Goal: Task Accomplishment & Management: Complete application form

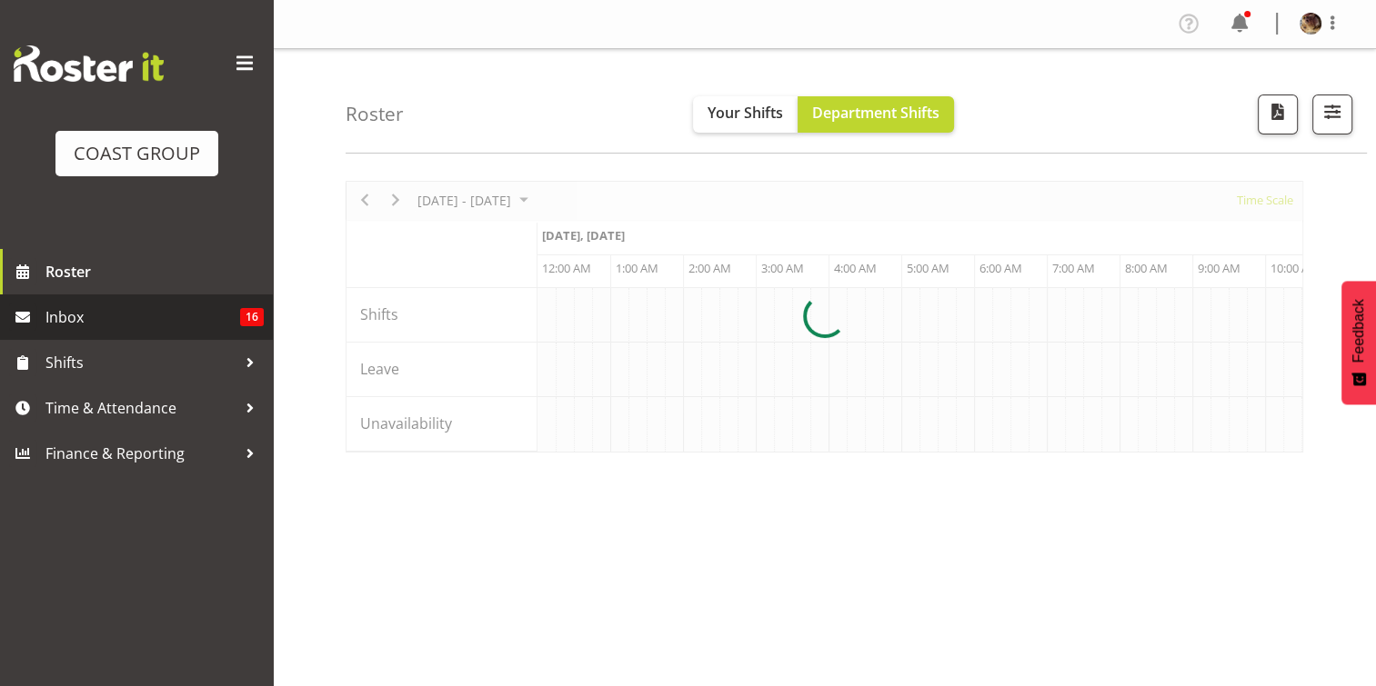
scroll to position [0, 1746]
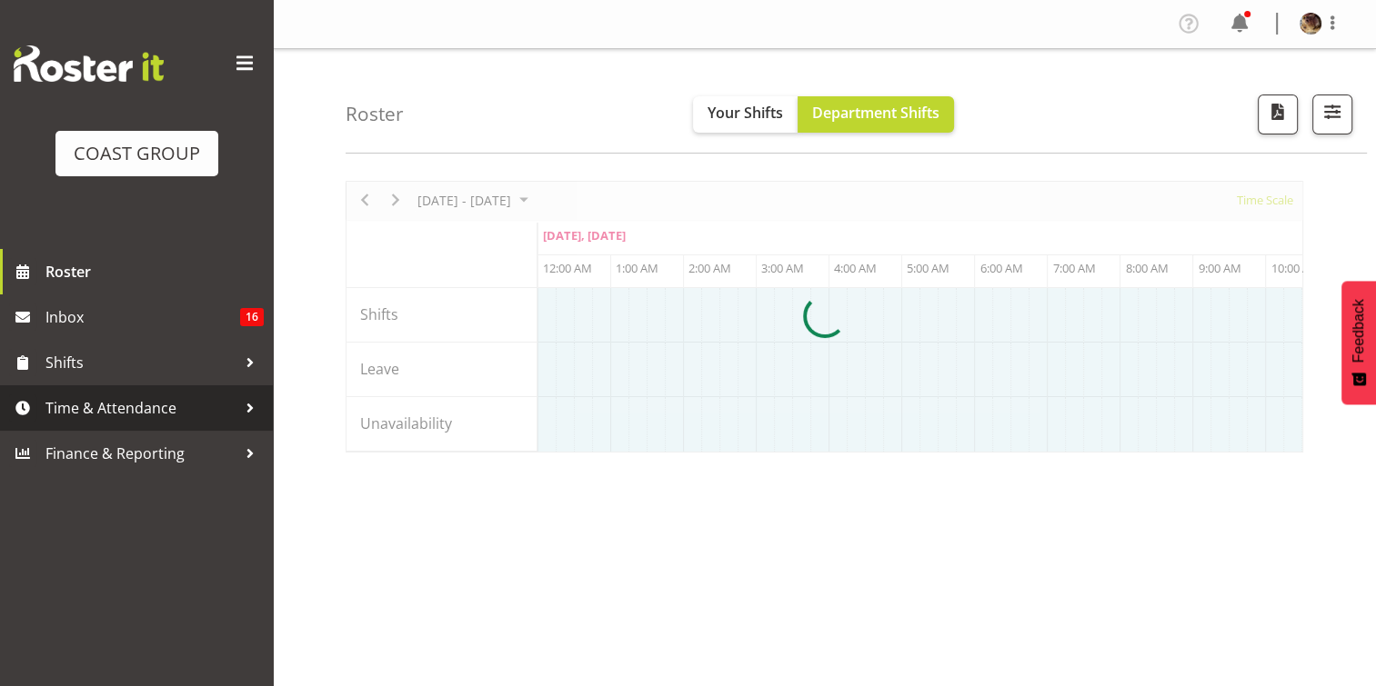
click at [110, 416] on span "Time & Attendance" at bounding box center [140, 408] width 191 height 27
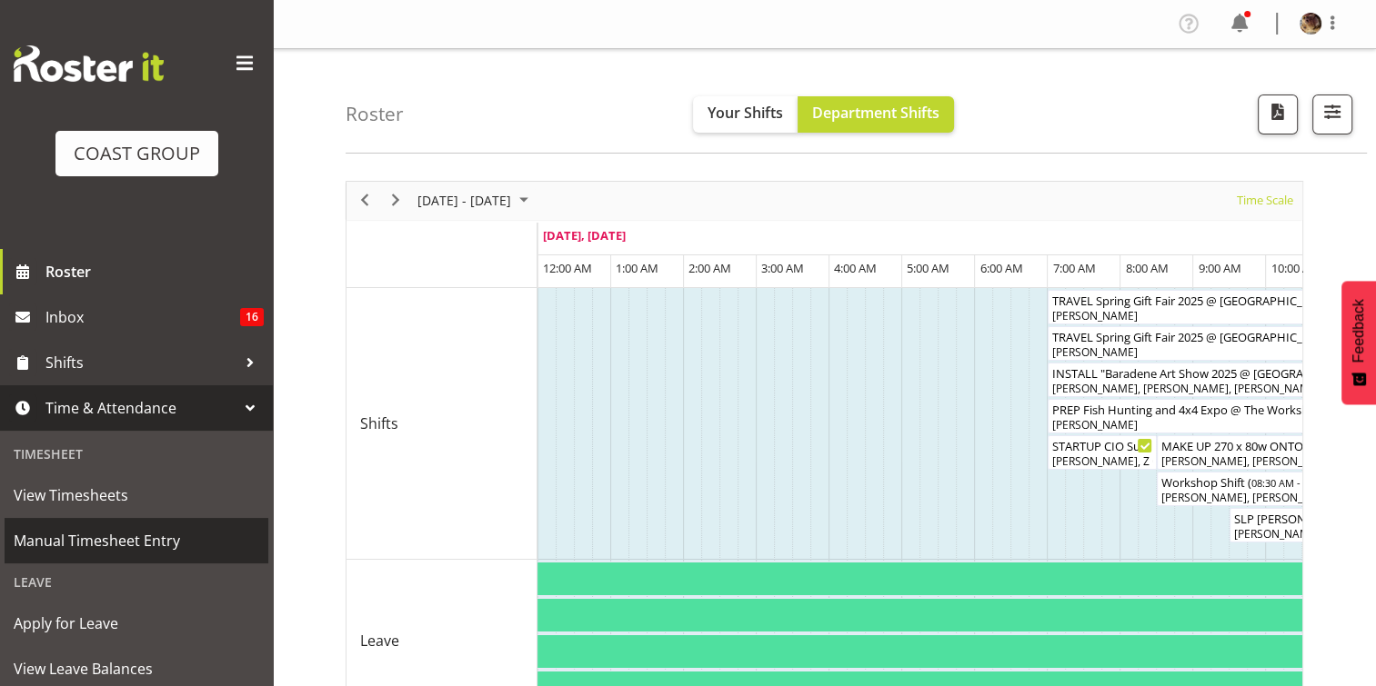
click at [84, 545] on span "Manual Timesheet Entry" at bounding box center [136, 540] width 245 height 27
click at [131, 549] on span "Manual Timesheet Entry" at bounding box center [136, 540] width 245 height 27
click at [131, 544] on span "Manual Timesheet Entry" at bounding box center [136, 540] width 245 height 27
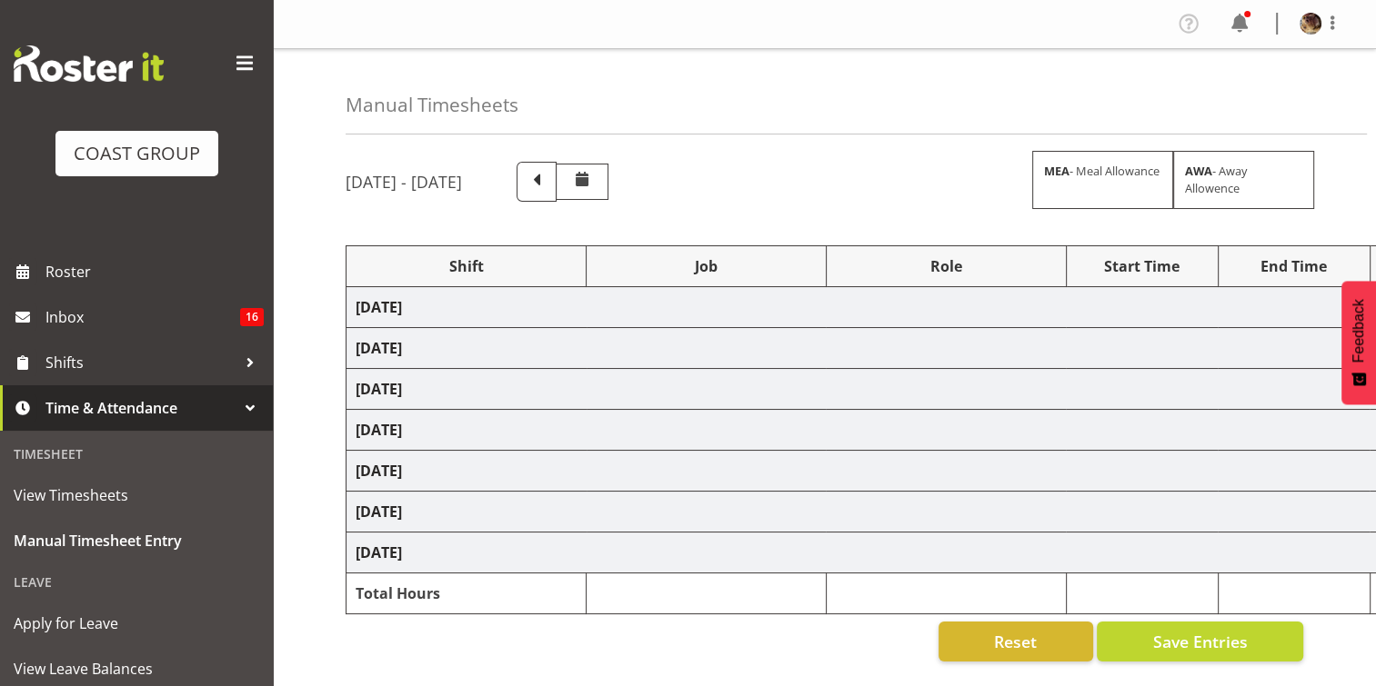
click at [231, 62] on span at bounding box center [244, 63] width 29 height 29
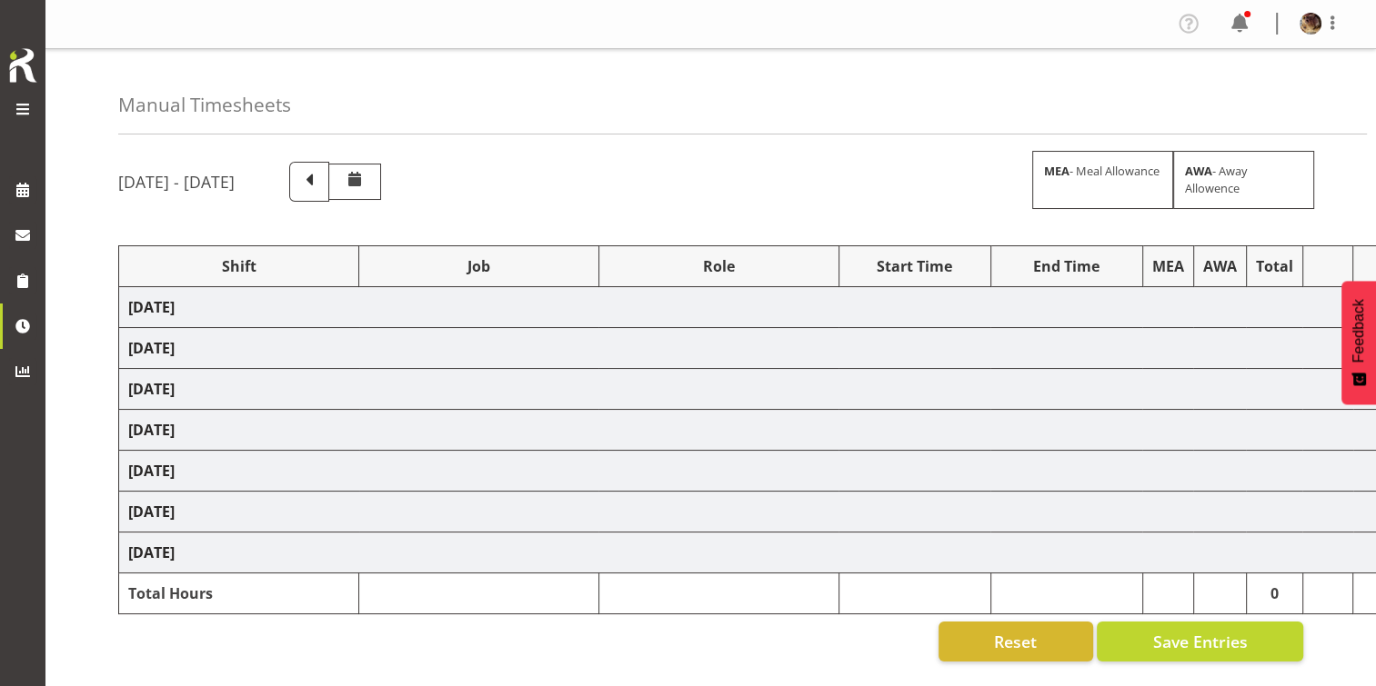
select select "79380"
select select "55"
select select "77855"
select select "10210"
select select "78250"
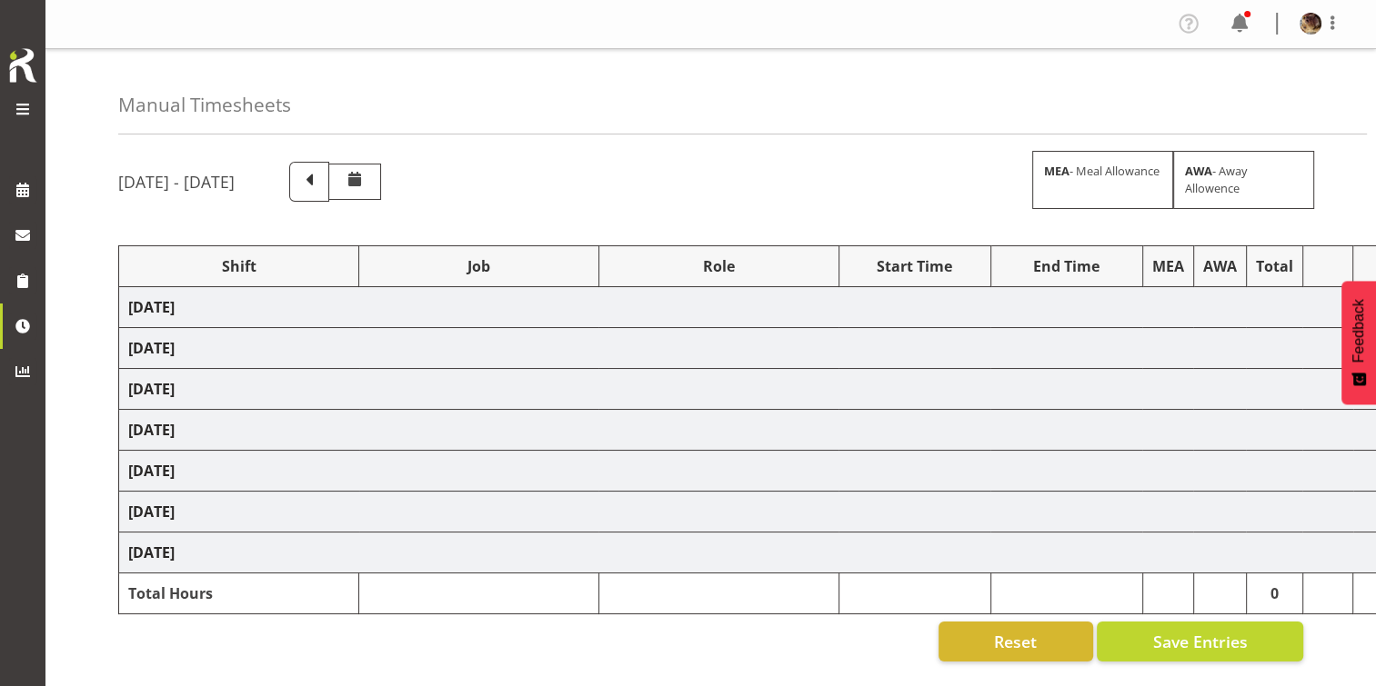
select select "10266"
select select "79380"
select select "55"
select select "78250"
select select "10266"
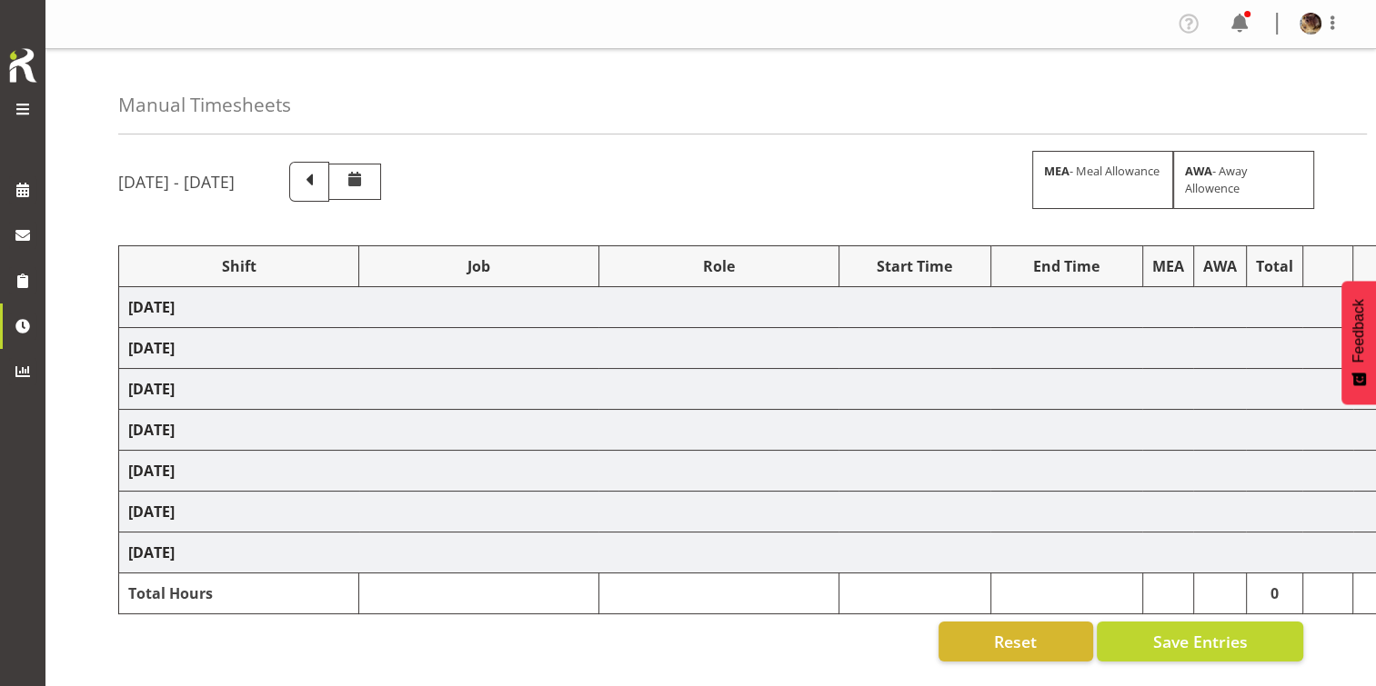
select select "79379"
select select "55"
select select "77855"
select select "10210"
select select "80545"
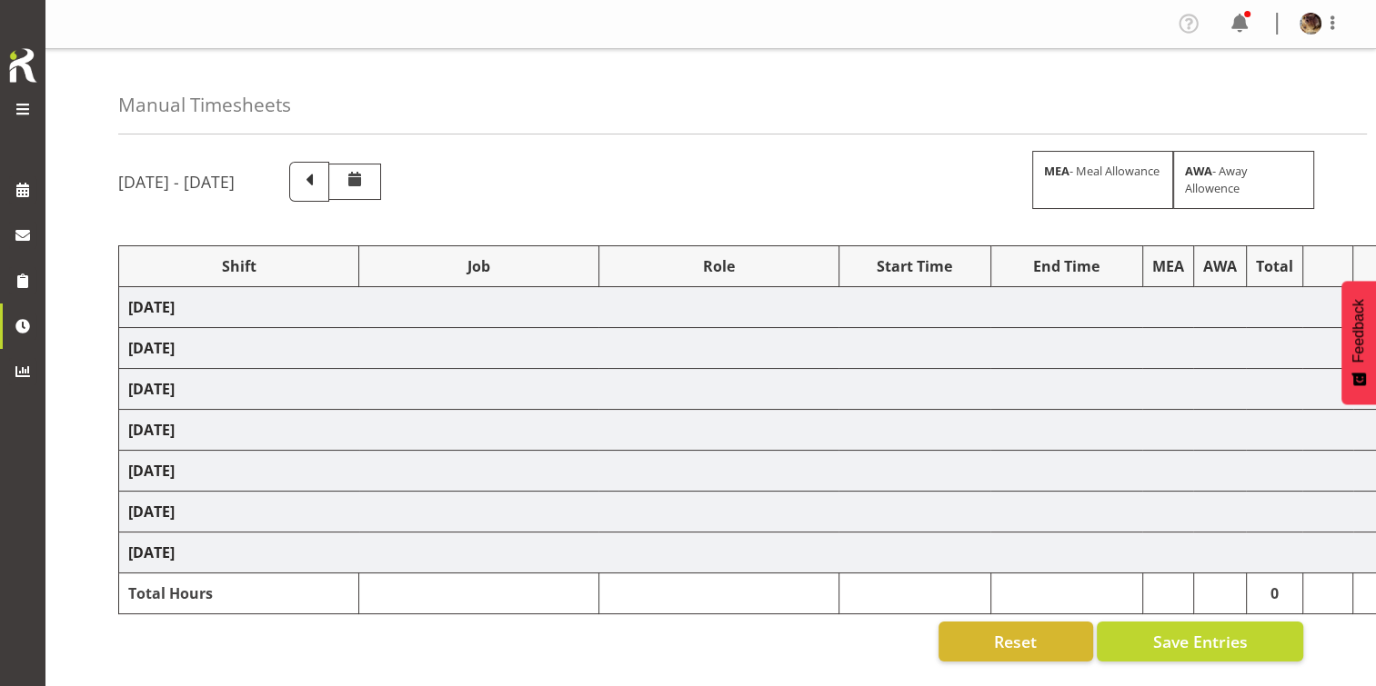
select select "80543"
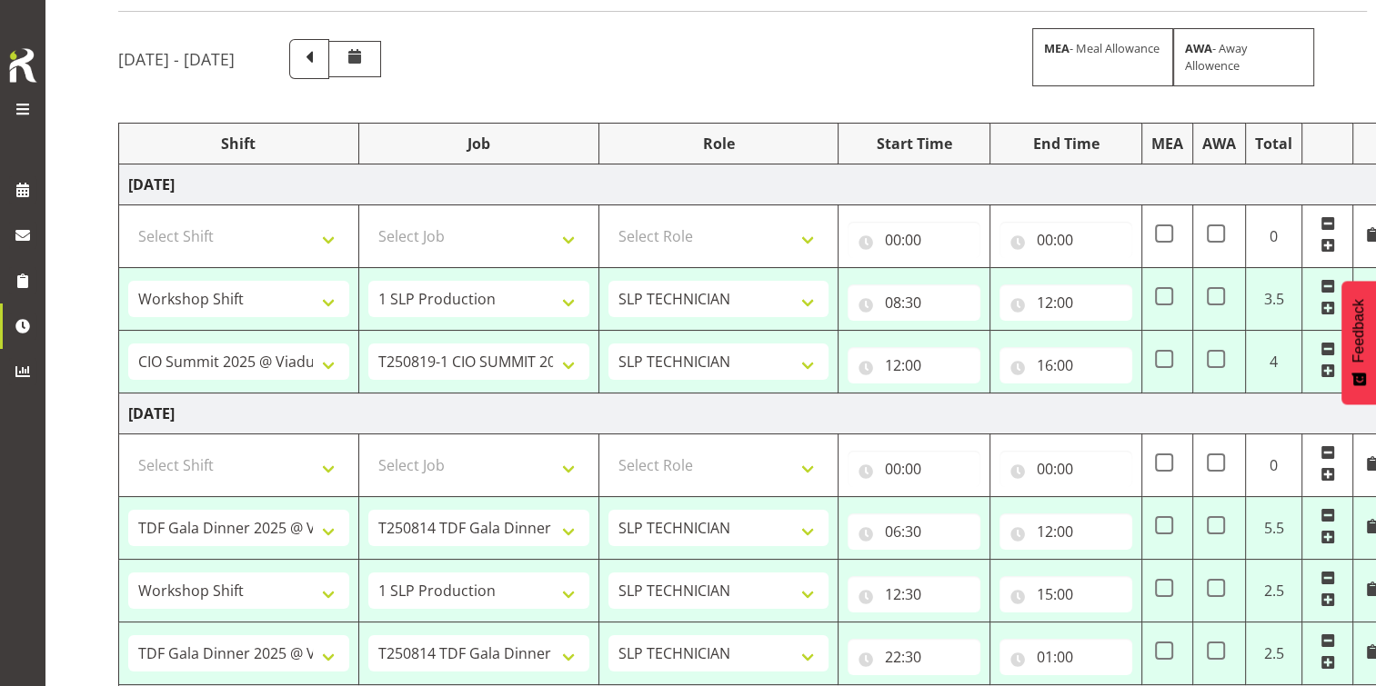
scroll to position [182, 0]
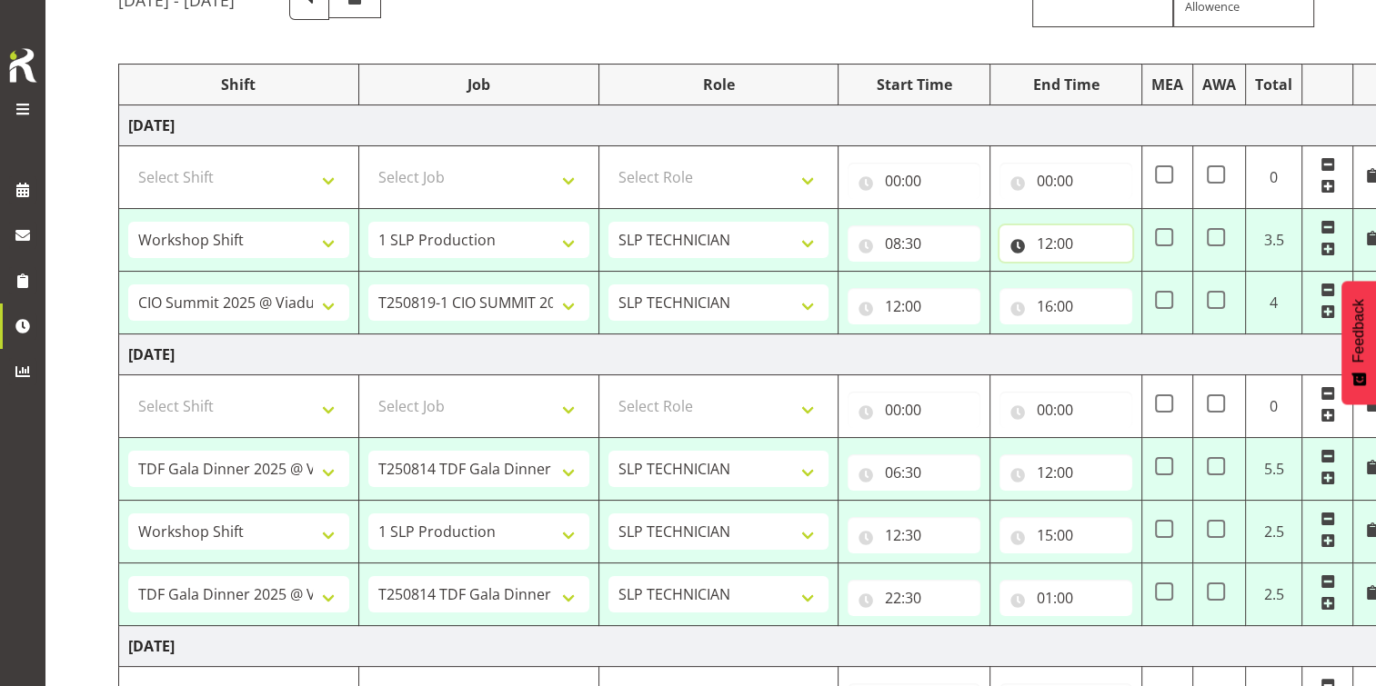
click at [1057, 241] on input "12:00" at bounding box center [1065, 243] width 133 height 36
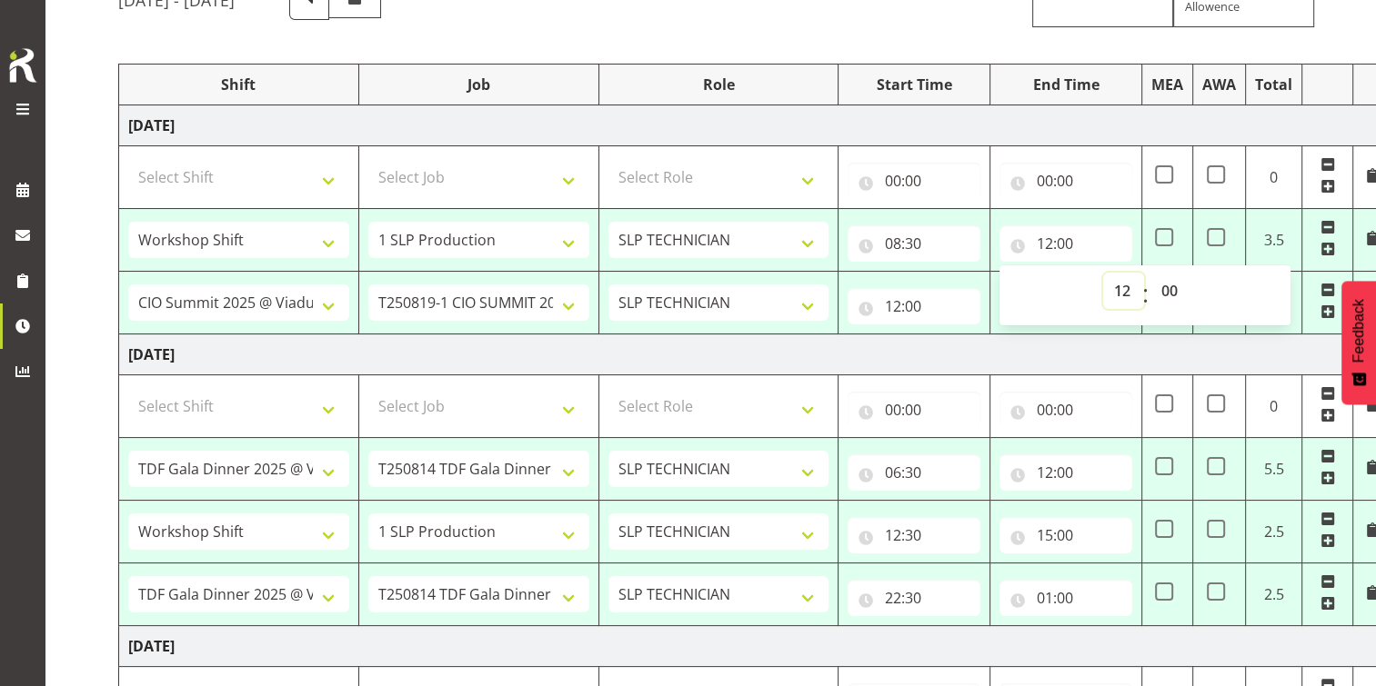
click at [1127, 294] on select "00 01 02 03 04 05 06 07 08 09 10 11 12 13 14 15 16 17 18 19 20 21 22 23" at bounding box center [1123, 291] width 41 height 36
select select "13"
click at [1103, 273] on select "00 01 02 03 04 05 06 07 08 09 10 11 12 13 14 15 16 17 18 19 20 21 22 23" at bounding box center [1123, 291] width 41 height 36
type input "13:00"
click at [905, 360] on td "Thursday 14th August 2025" at bounding box center [755, 355] width 1272 height 41
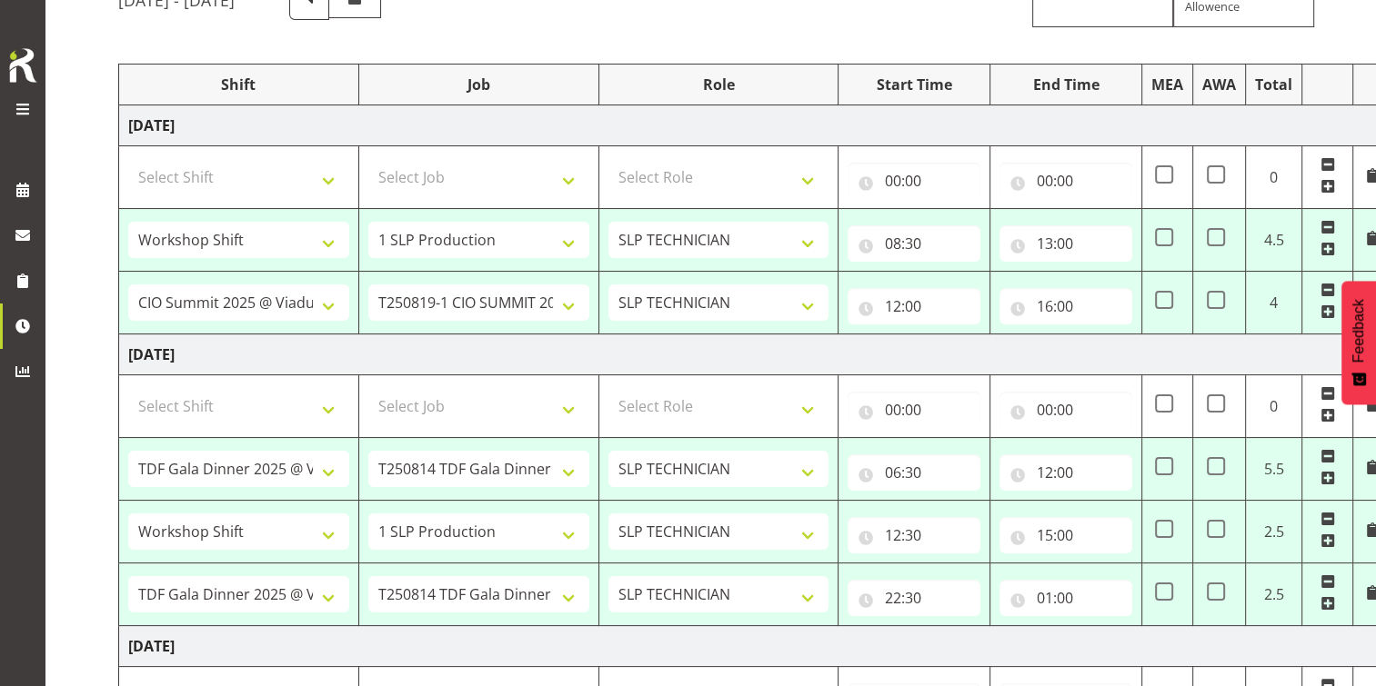
click at [1326, 287] on span at bounding box center [1327, 290] width 15 height 15
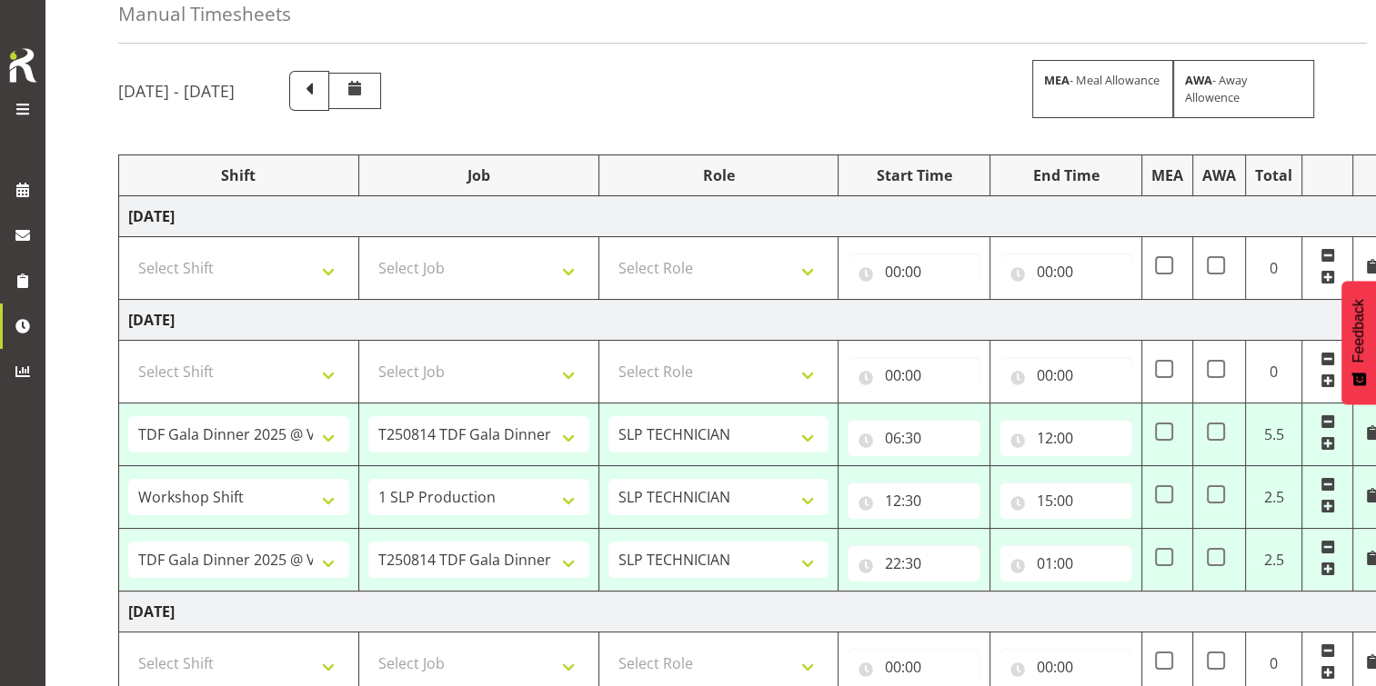
scroll to position [0, 0]
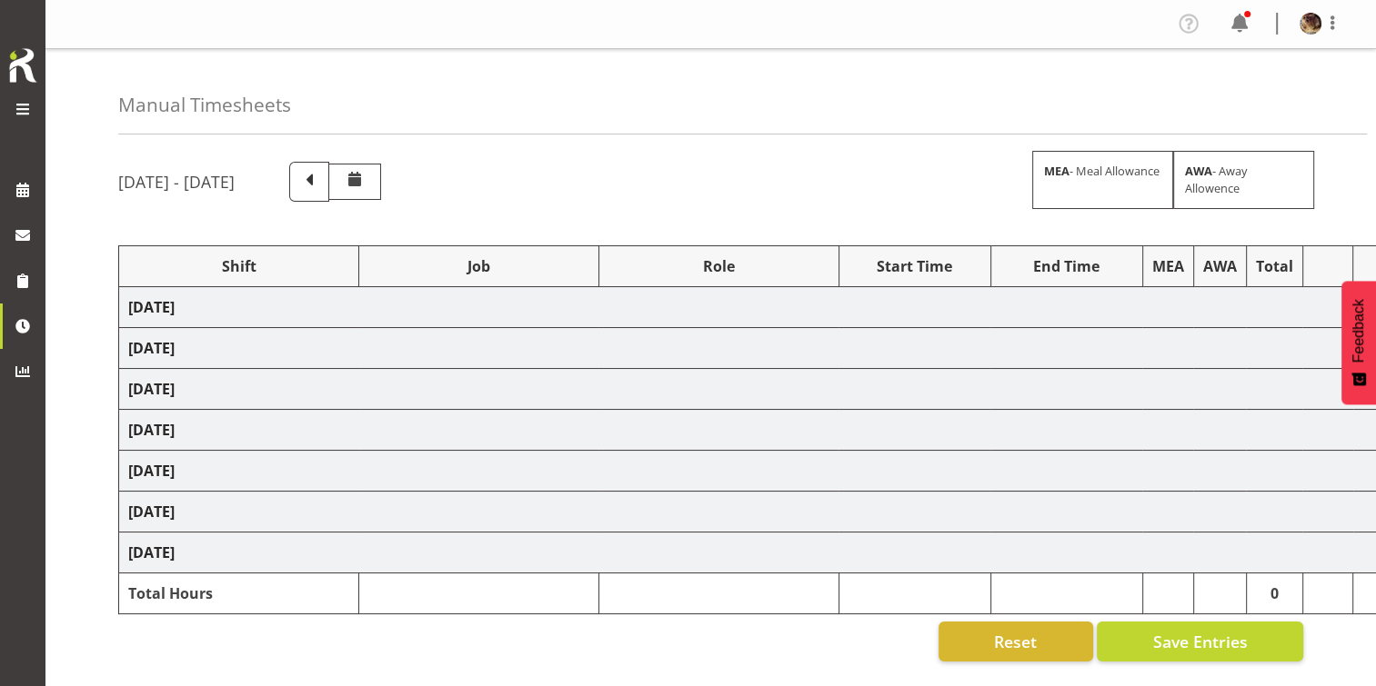
select select "79380"
select select "55"
select select "77855"
select select "10210"
select select "78250"
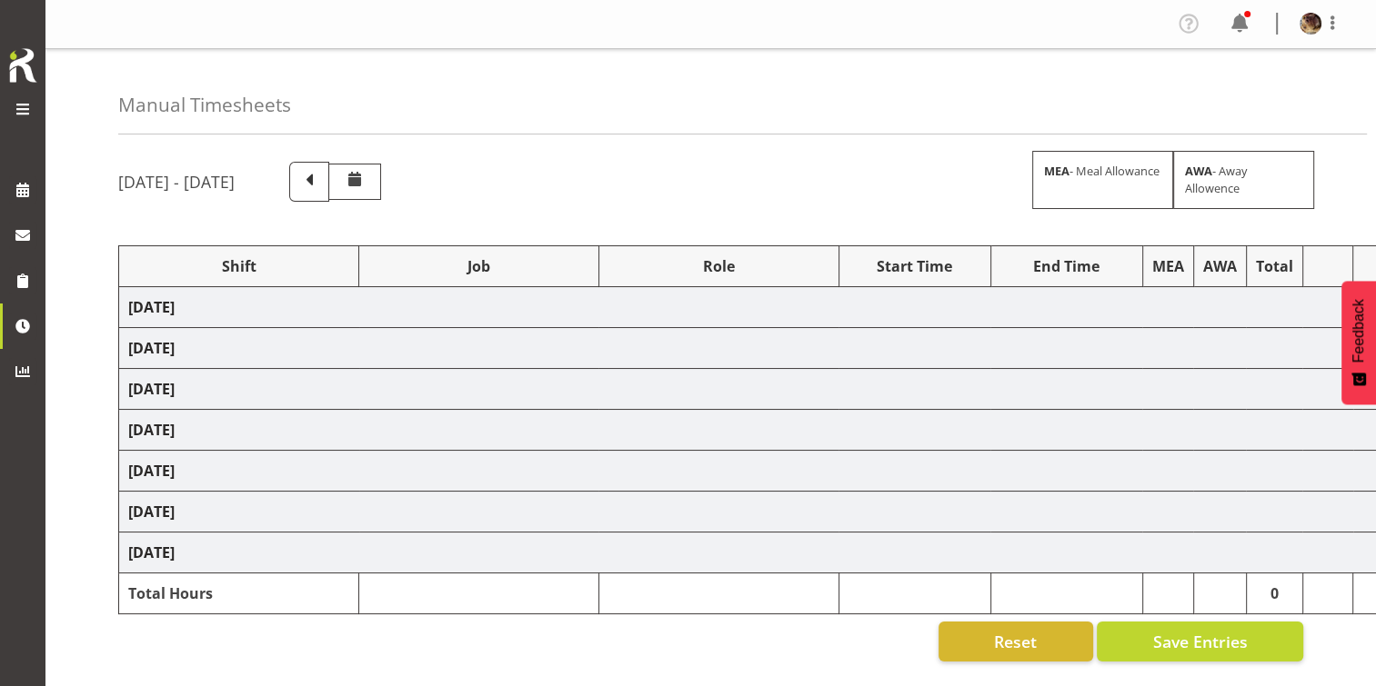
select select "10266"
select select "79380"
select select "55"
select select "78250"
select select "10266"
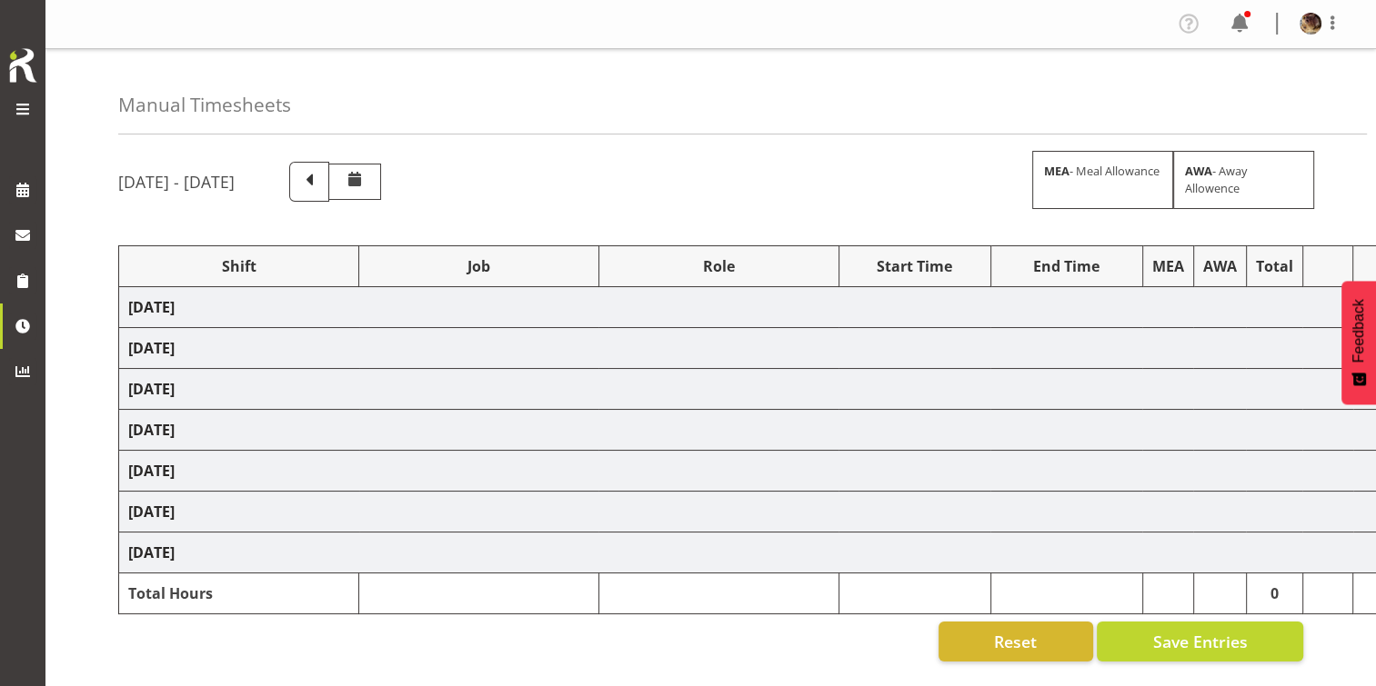
select select "79379"
select select "55"
select select "77855"
select select "10210"
select select "80545"
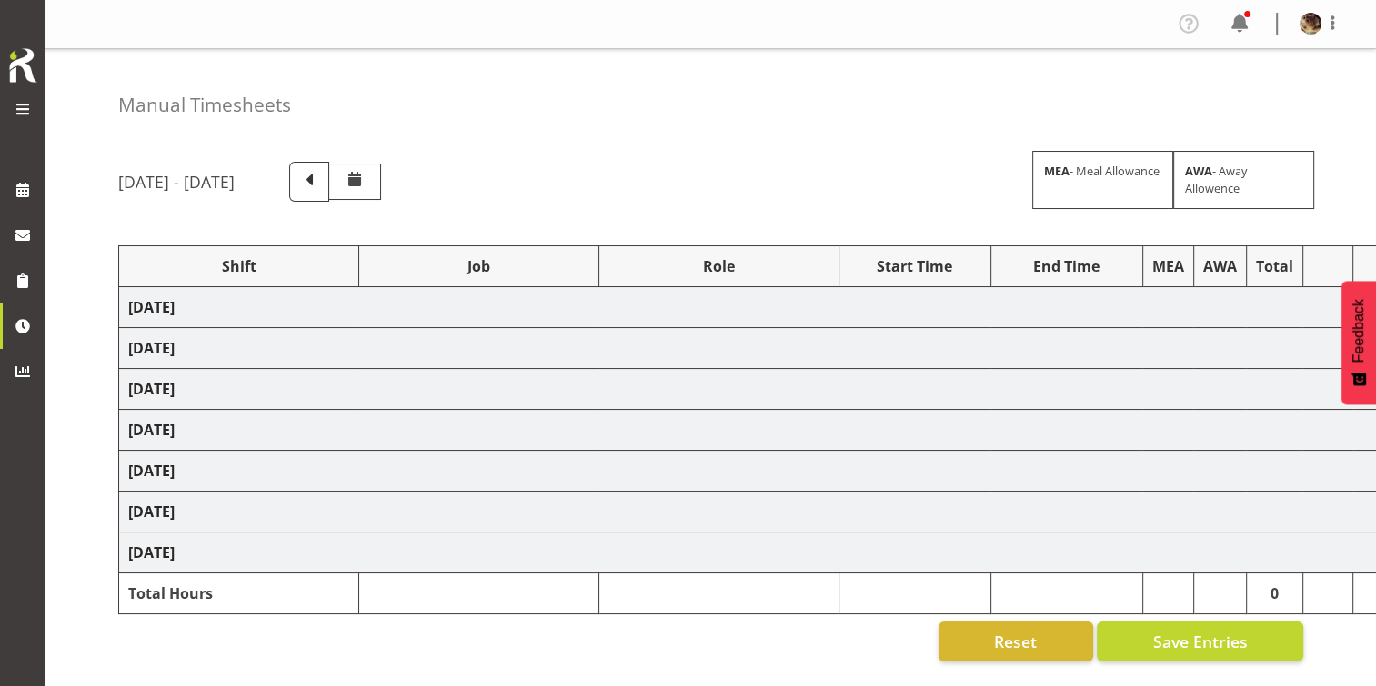
select select "80543"
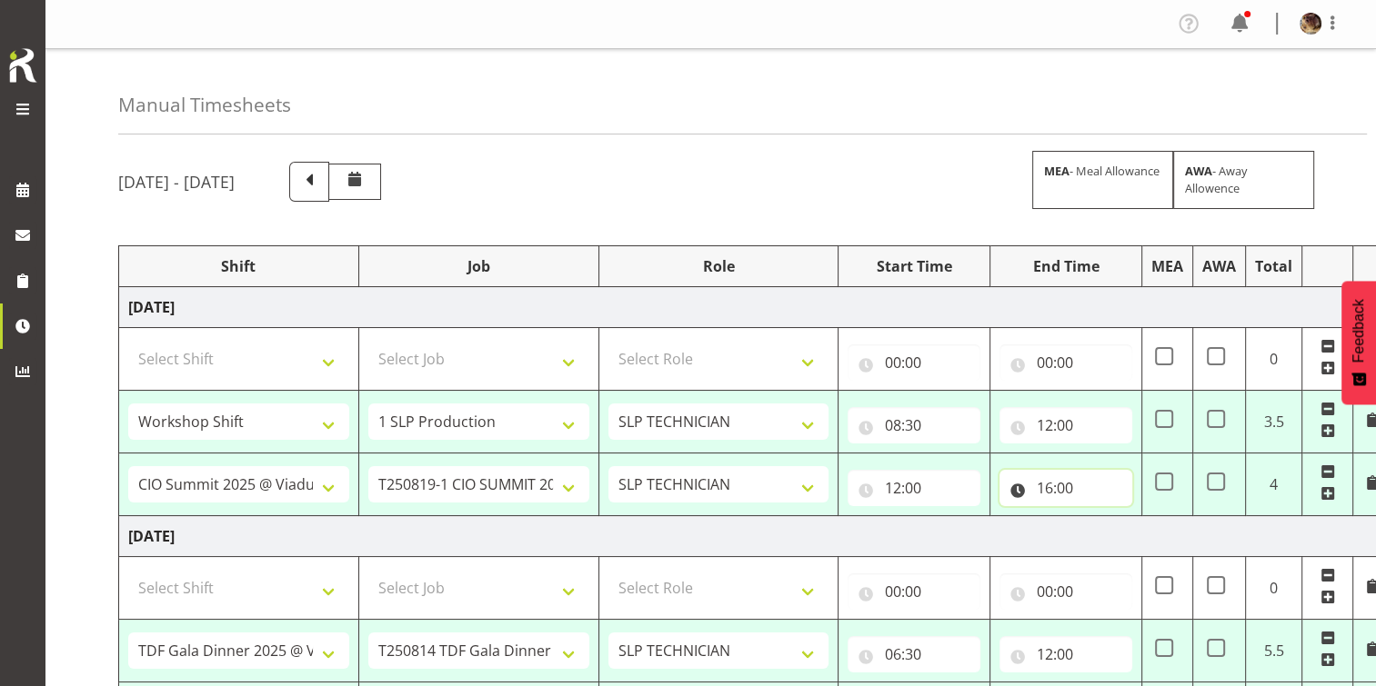
click at [1062, 483] on input "16:00" at bounding box center [1065, 488] width 133 height 36
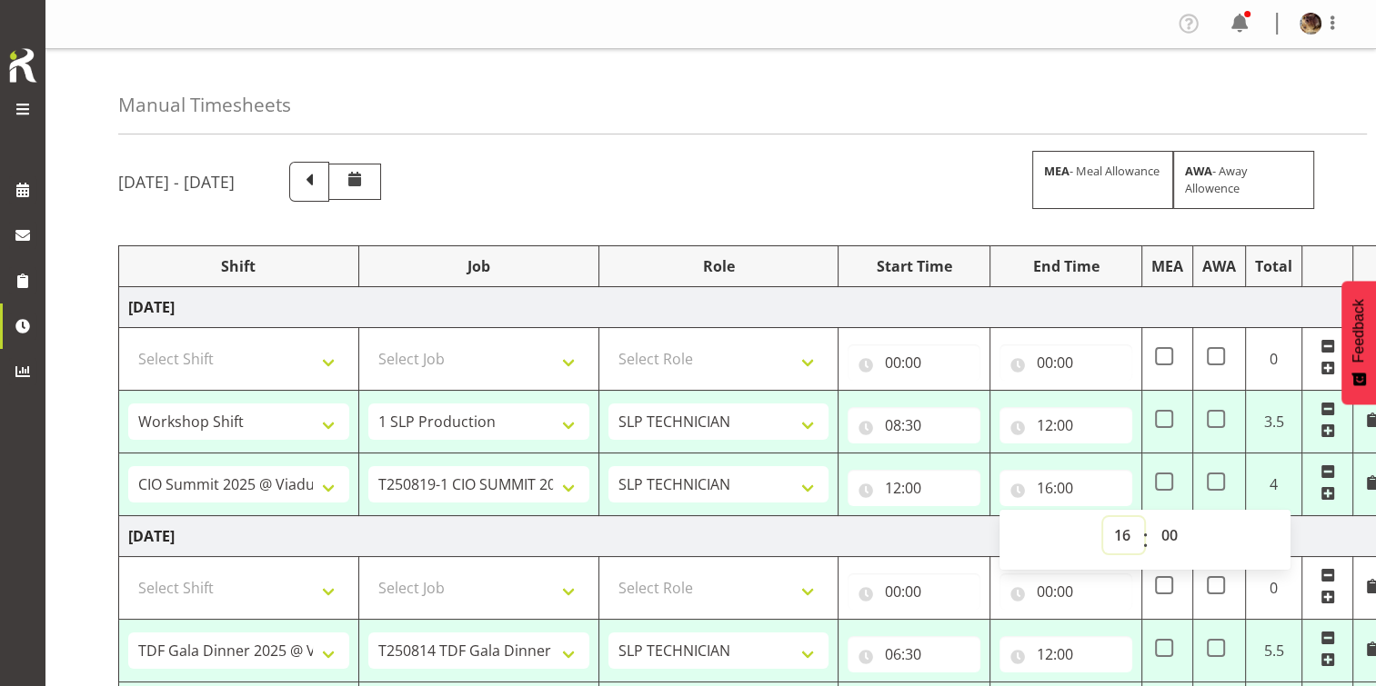
click at [1118, 533] on select "00 01 02 03 04 05 06 07 08 09 10 11 12 13 14 15 16 17 18 19 20 21 22 23" at bounding box center [1123, 535] width 41 height 36
select select "13"
click at [1103, 517] on select "00 01 02 03 04 05 06 07 08 09 10 11 12 13 14 15 16 17 18 19 20 21 22 23" at bounding box center [1123, 535] width 41 height 36
type input "13:00"
click at [958, 535] on td "Thursday 14th August 2025" at bounding box center [755, 536] width 1272 height 41
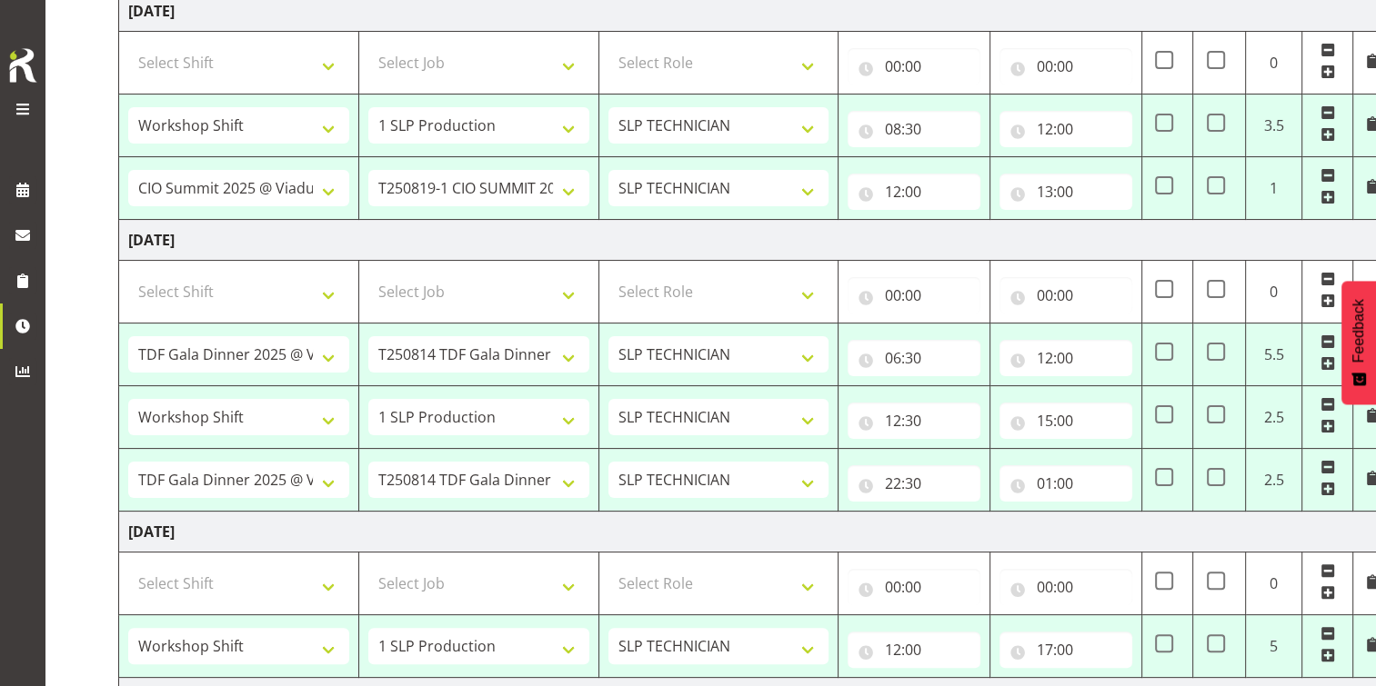
scroll to position [364, 0]
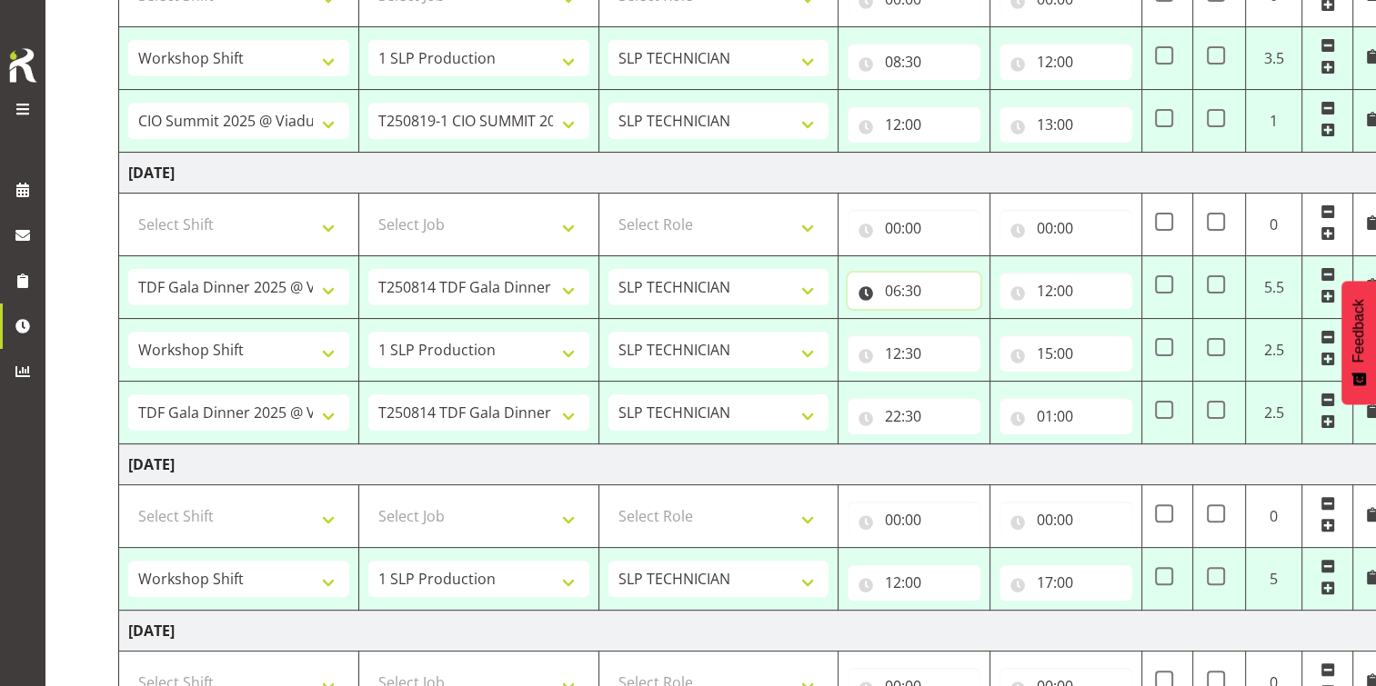
click at [905, 293] on input "06:30" at bounding box center [913, 291] width 133 height 36
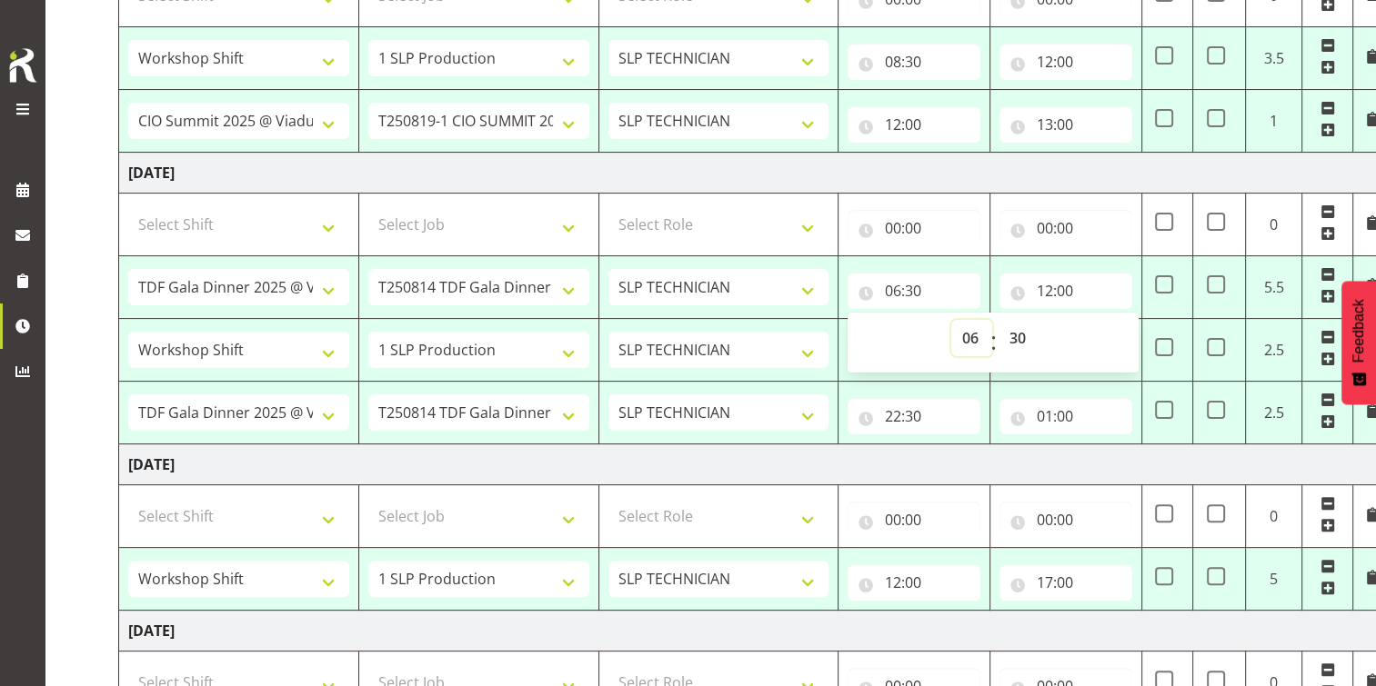
click at [967, 335] on select "00 01 02 03 04 05 06 07 08 09 10 11 12 13 14 15 16 17 18 19 20 21 22 23" at bounding box center [971, 338] width 41 height 36
select select "7"
click at [951, 320] on select "00 01 02 03 04 05 06 07 08 09 10 11 12 13 14 15 16 17 18 19 20 21 22 23" at bounding box center [971, 338] width 41 height 36
type input "07:30"
click at [1013, 335] on select "00 01 02 03 04 05 06 07 08 09 10 11 12 13 14 15 16 17 18 19 20 21 22 23 24 25 2…" at bounding box center [1018, 338] width 41 height 36
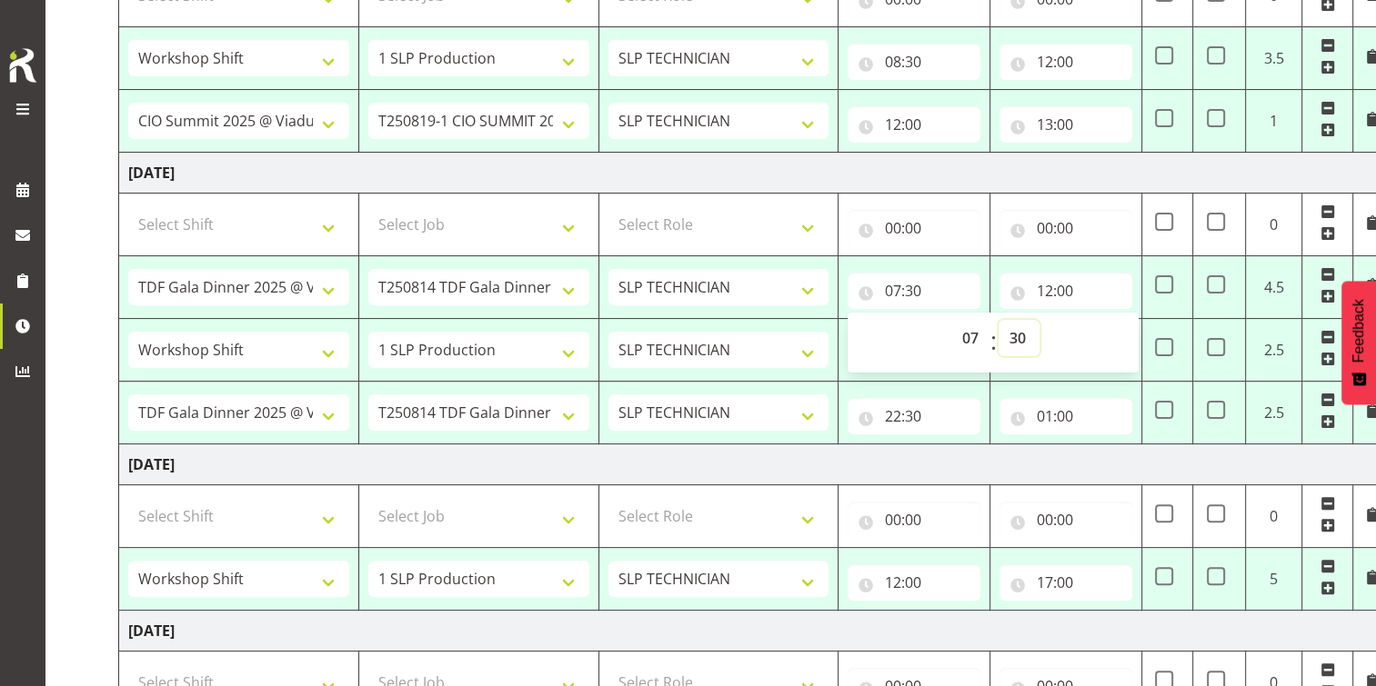
click at [998, 320] on select "00 01 02 03 04 05 06 07 08 09 10 11 12 13 14 15 16 17 18 19 20 21 22 23 24 25 2…" at bounding box center [1018, 338] width 41 height 36
click at [855, 464] on td "Friday 15th August 2025" at bounding box center [755, 465] width 1272 height 41
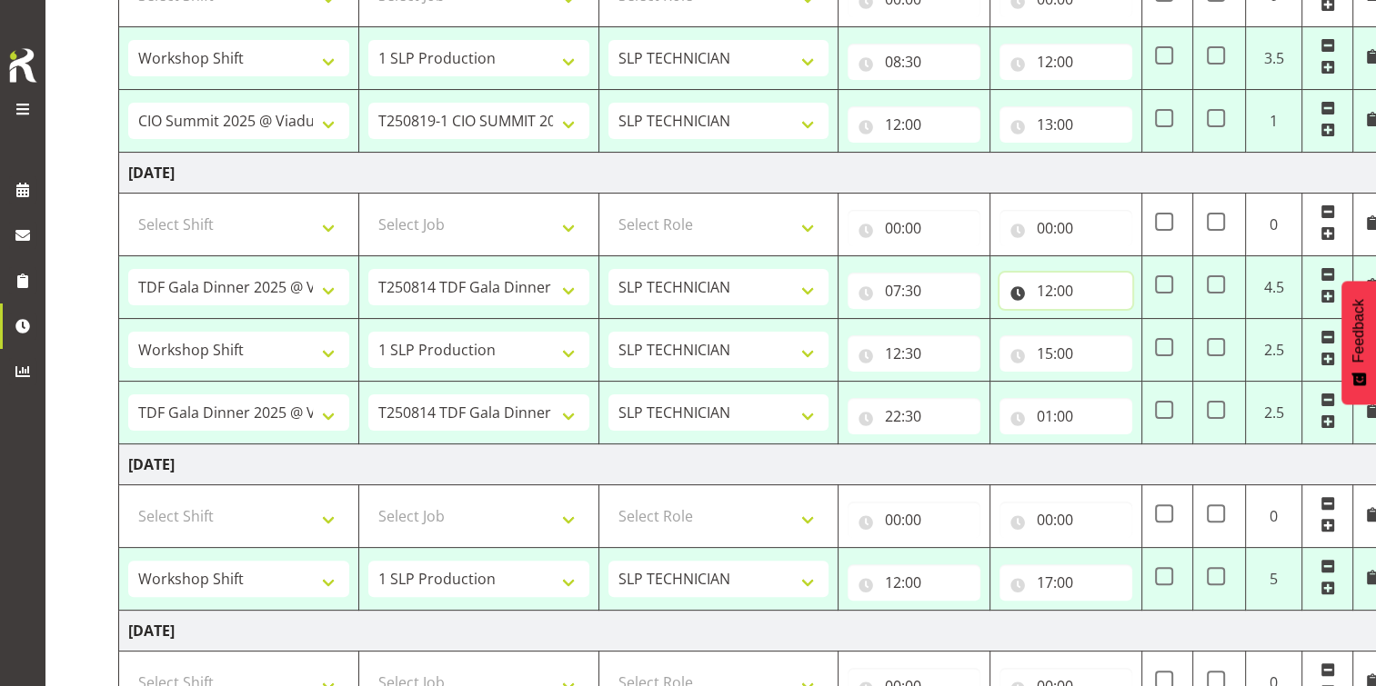
click at [1057, 286] on input "12:00" at bounding box center [1065, 291] width 133 height 36
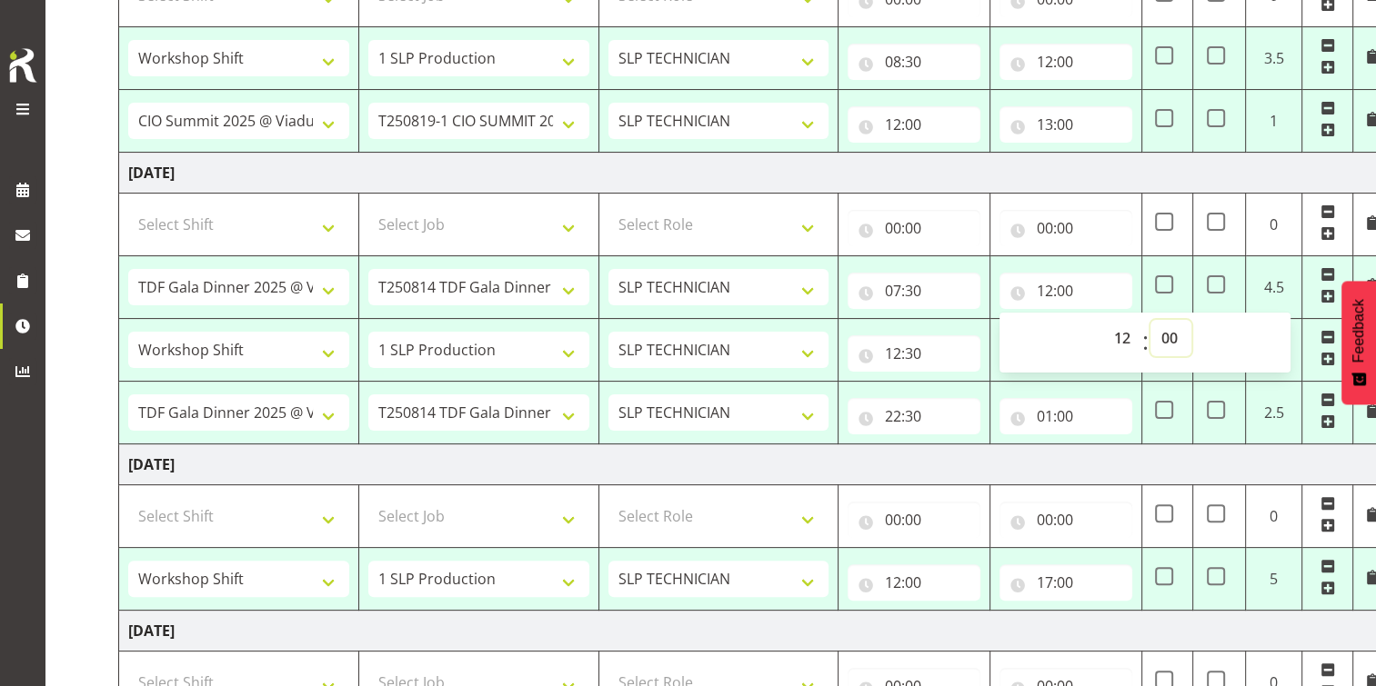
click at [1171, 335] on select "00 01 02 03 04 05 06 07 08 09 10 11 12 13 14 15 16 17 18 19 20 21 22 23 24 25 2…" at bounding box center [1170, 338] width 41 height 36
select select "30"
click at [1150, 320] on select "00 01 02 03 04 05 06 07 08 09 10 11 12 13 14 15 16 17 18 19 20 21 22 23 24 25 2…" at bounding box center [1170, 338] width 41 height 36
type input "12:30"
click at [780, 462] on td "Friday 15th August 2025" at bounding box center [755, 465] width 1272 height 41
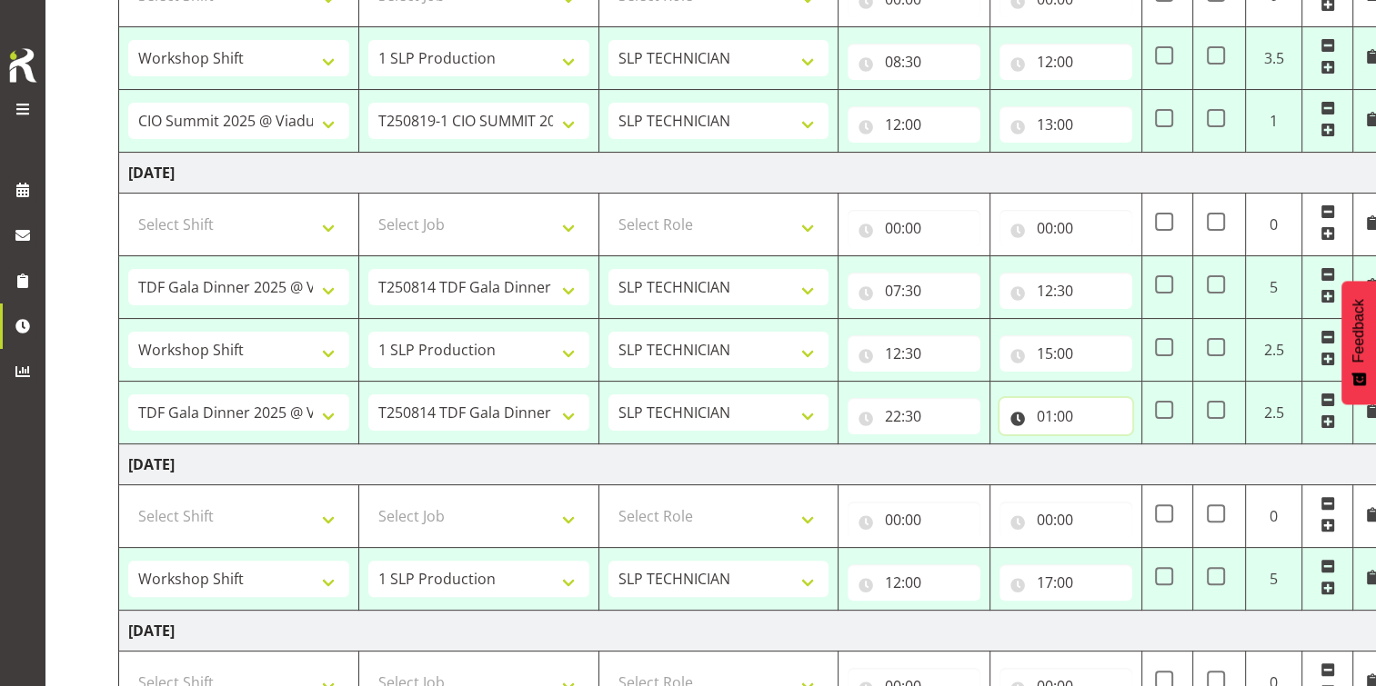
click at [1055, 415] on input "01:00" at bounding box center [1065, 416] width 133 height 36
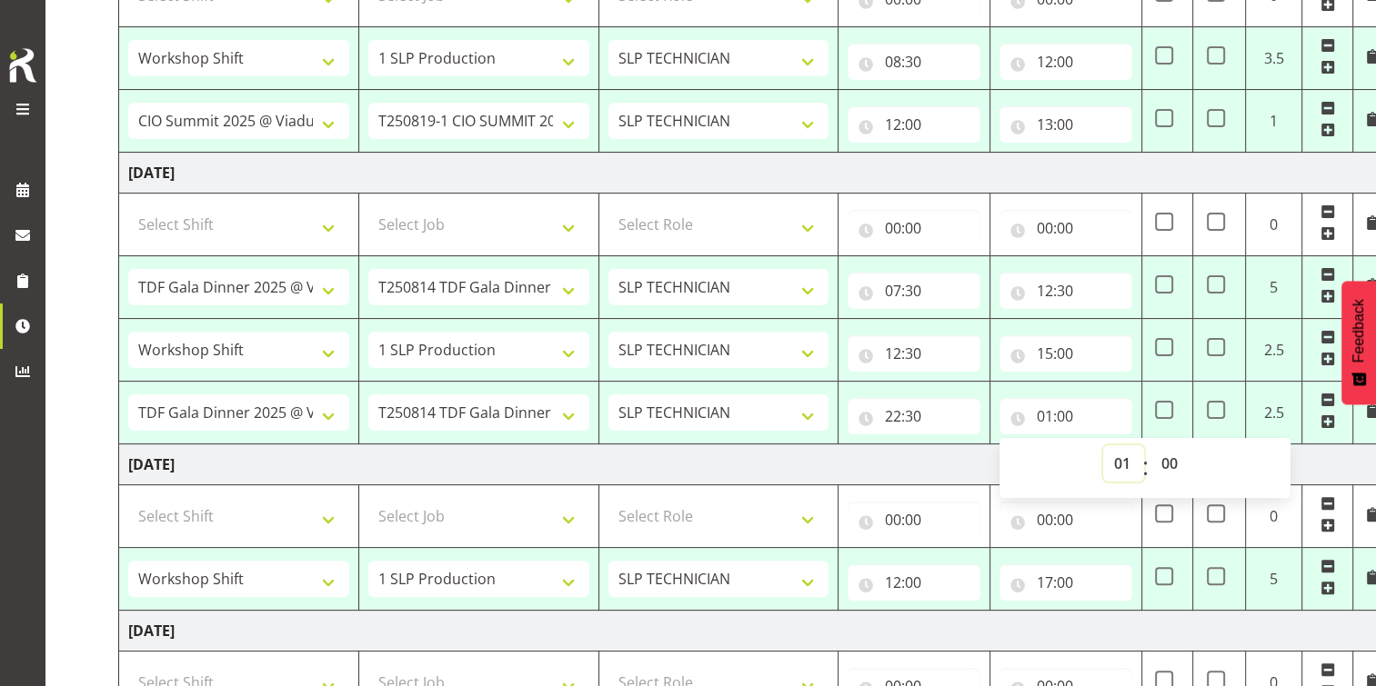
click at [1121, 459] on select "00 01 02 03 04 05 06 07 08 09 10 11 12 13 14 15 16 17 18 19 20 21 22 23" at bounding box center [1123, 463] width 41 height 36
select select "2"
click at [1103, 445] on select "00 01 02 03 04 05 06 07 08 09 10 11 12 13 14 15 16 17 18 19 20 21 22 23" at bounding box center [1123, 463] width 41 height 36
type input "02:00"
click at [1160, 457] on select "00 01 02 03 04 05 06 07 08 09 10 11 12 13 14 15 16 17 18 19 20 21 22 23 24 25 2…" at bounding box center [1170, 463] width 41 height 36
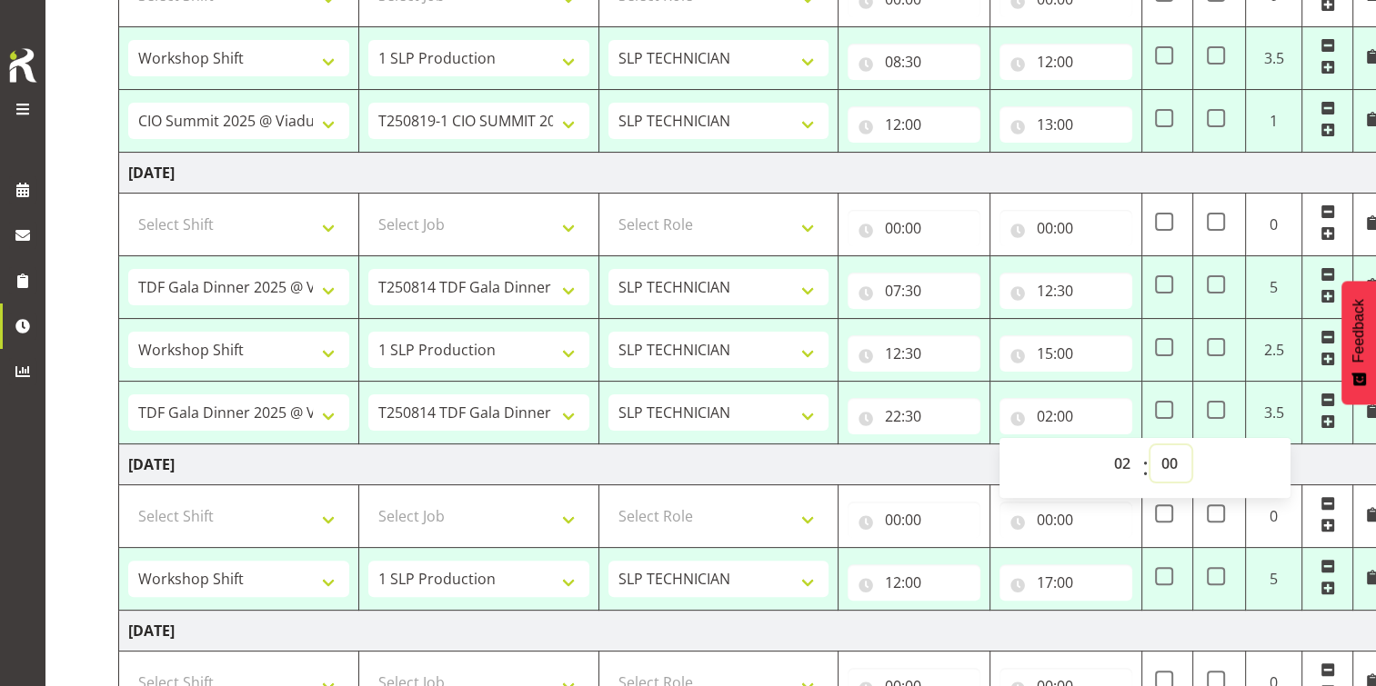
select select "30"
click at [1150, 445] on select "00 01 02 03 04 05 06 07 08 09 10 11 12 13 14 15 16 17 18 19 20 21 22 23 24 25 2…" at bounding box center [1170, 463] width 41 height 36
type input "02:30"
click at [925, 460] on td "Friday 15th August 2025" at bounding box center [755, 465] width 1272 height 41
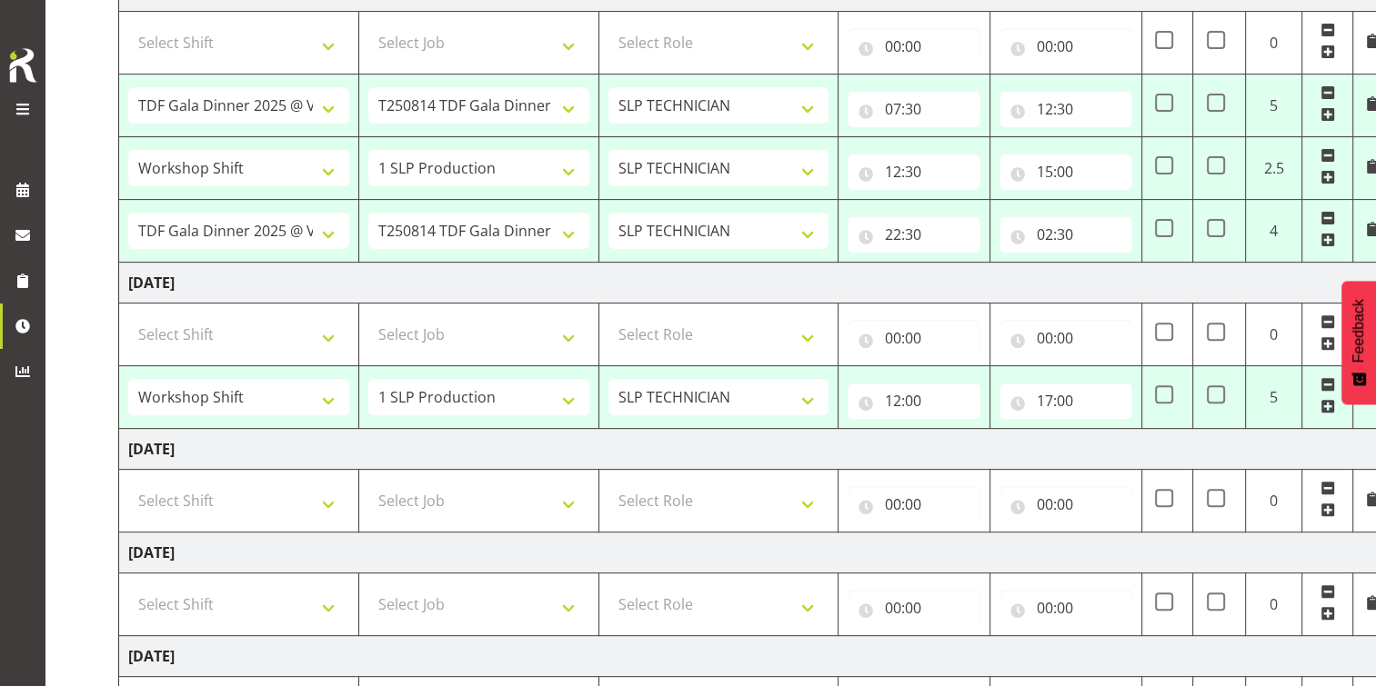
scroll to position [636, 0]
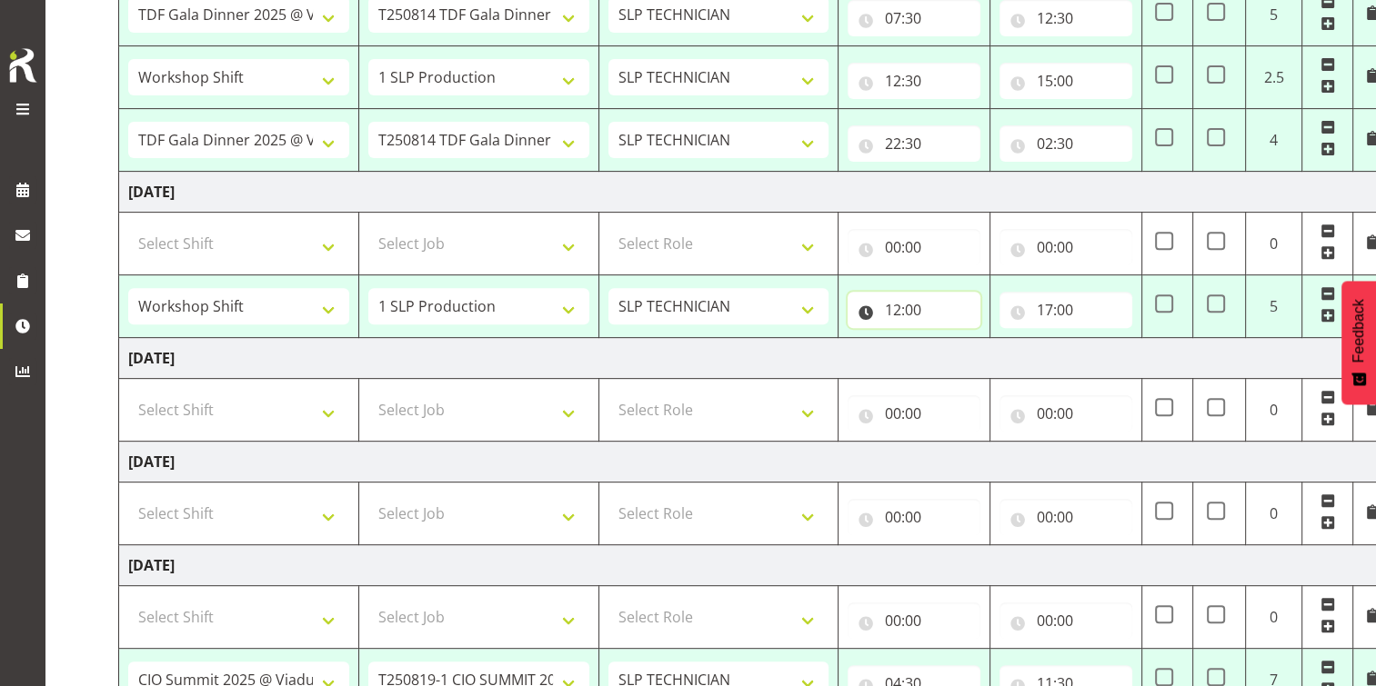
click at [906, 305] on input "12:00" at bounding box center [913, 310] width 133 height 36
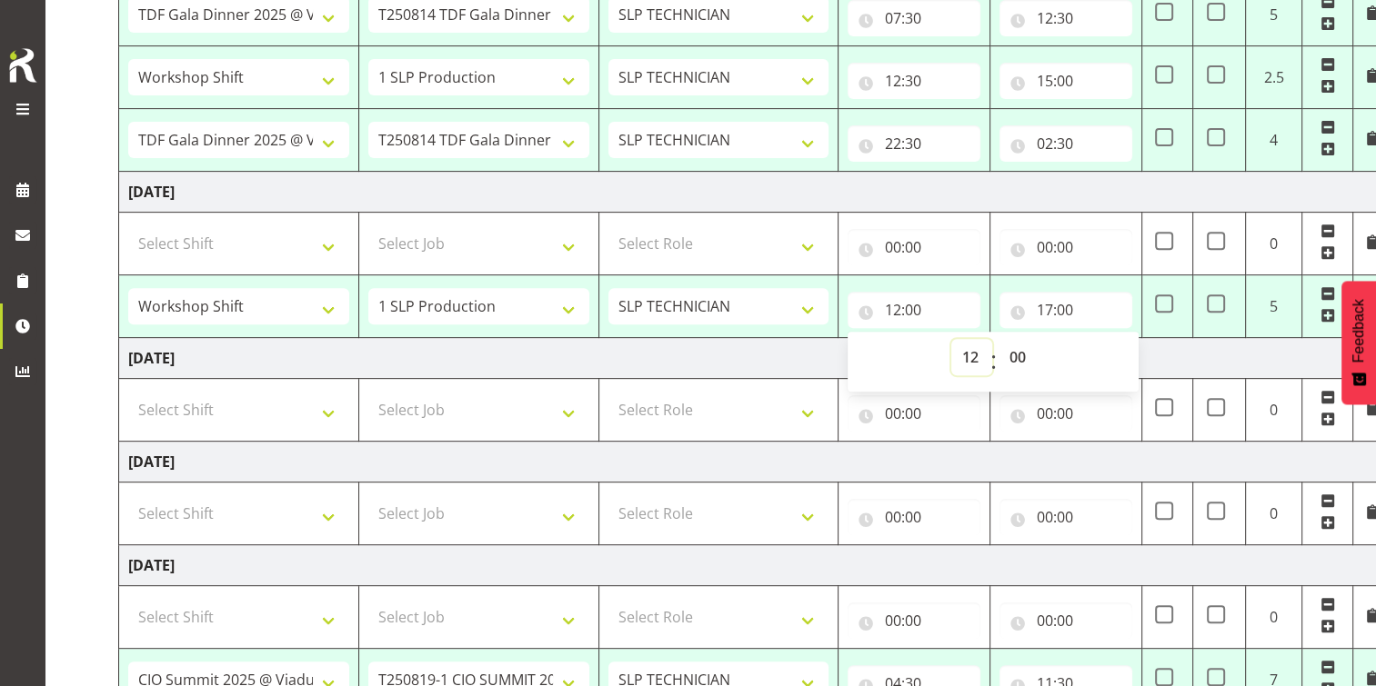
click at [967, 357] on select "00 01 02 03 04 05 06 07 08 09 10 11 12 13 14 15 16 17 18 19 20 21 22 23" at bounding box center [971, 357] width 41 height 36
select select "11"
click at [951, 339] on select "00 01 02 03 04 05 06 07 08 09 10 11 12 13 14 15 16 17 18 19 20 21 22 23" at bounding box center [971, 357] width 41 height 36
type input "11:00"
click at [1017, 356] on select "00 01 02 03 04 05 06 07 08 09 10 11 12 13 14 15 16 17 18 19 20 21 22 23 24 25 2…" at bounding box center [1018, 357] width 41 height 36
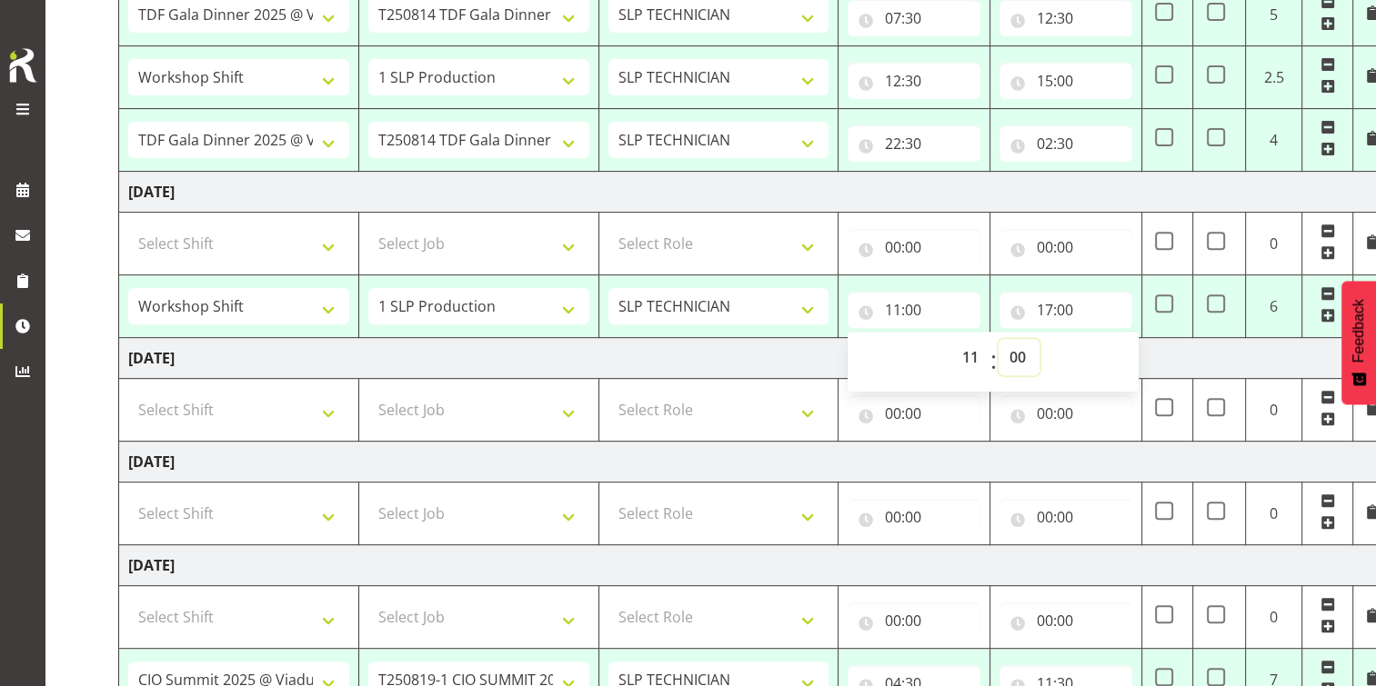
select select "30"
click at [998, 339] on select "00 01 02 03 04 05 06 07 08 09 10 11 12 13 14 15 16 17 18 19 20 21 22 23 24 25 2…" at bounding box center [1018, 357] width 41 height 36
type input "11:30"
click at [729, 361] on td "Saturday 16th August 2025" at bounding box center [755, 358] width 1272 height 41
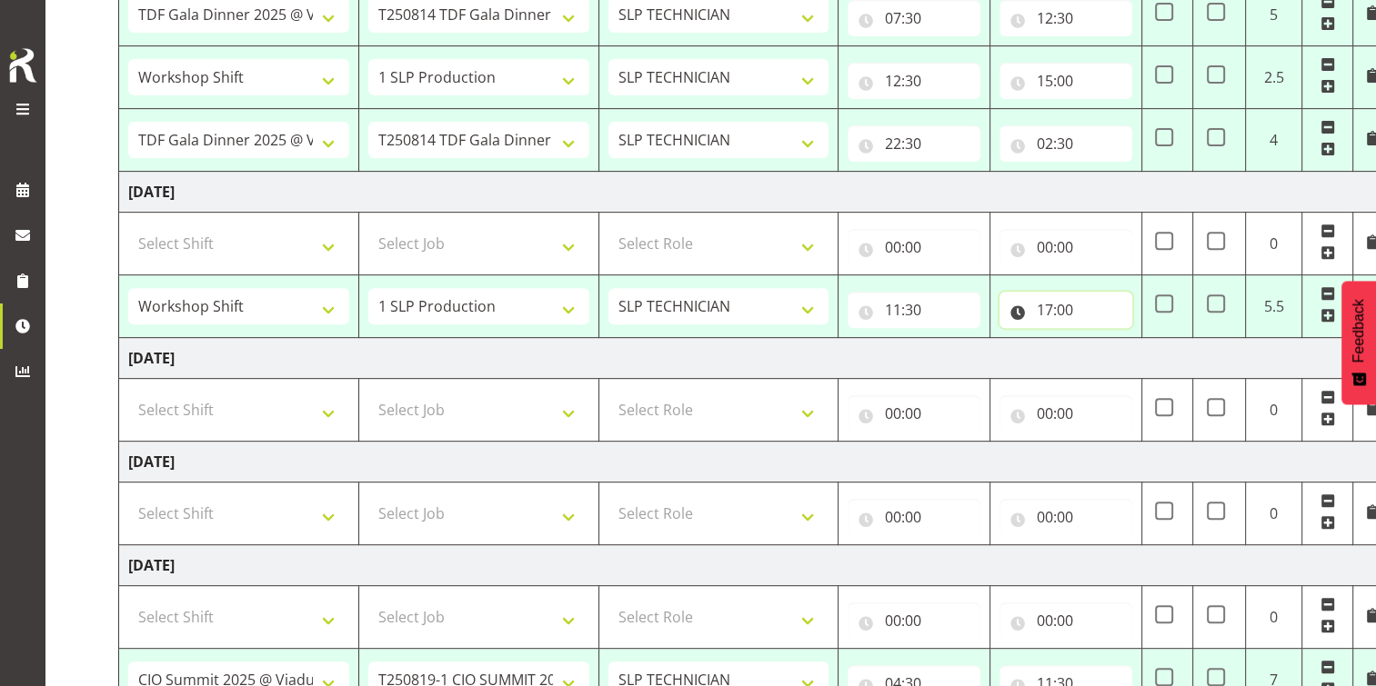
click at [1061, 302] on input "17:00" at bounding box center [1065, 310] width 133 height 36
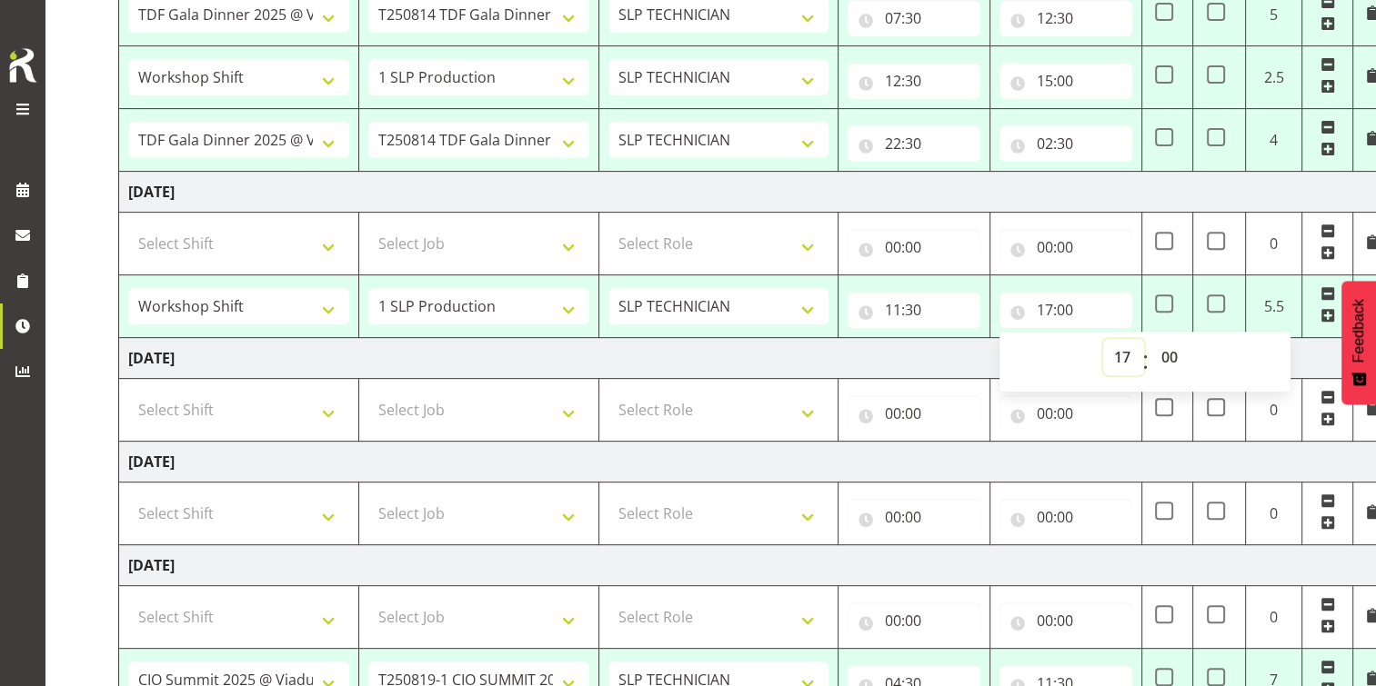
click at [1123, 355] on select "00 01 02 03 04 05 06 07 08 09 10 11 12 13 14 15 16 17 18 19 20 21 22 23" at bounding box center [1123, 357] width 41 height 36
select select "15"
click at [1103, 339] on select "00 01 02 03 04 05 06 07 08 09 10 11 12 13 14 15 16 17 18 19 20 21 22 23" at bounding box center [1123, 357] width 41 height 36
type input "15:00"
click at [873, 357] on td "Saturday 16th August 2025" at bounding box center [755, 358] width 1272 height 41
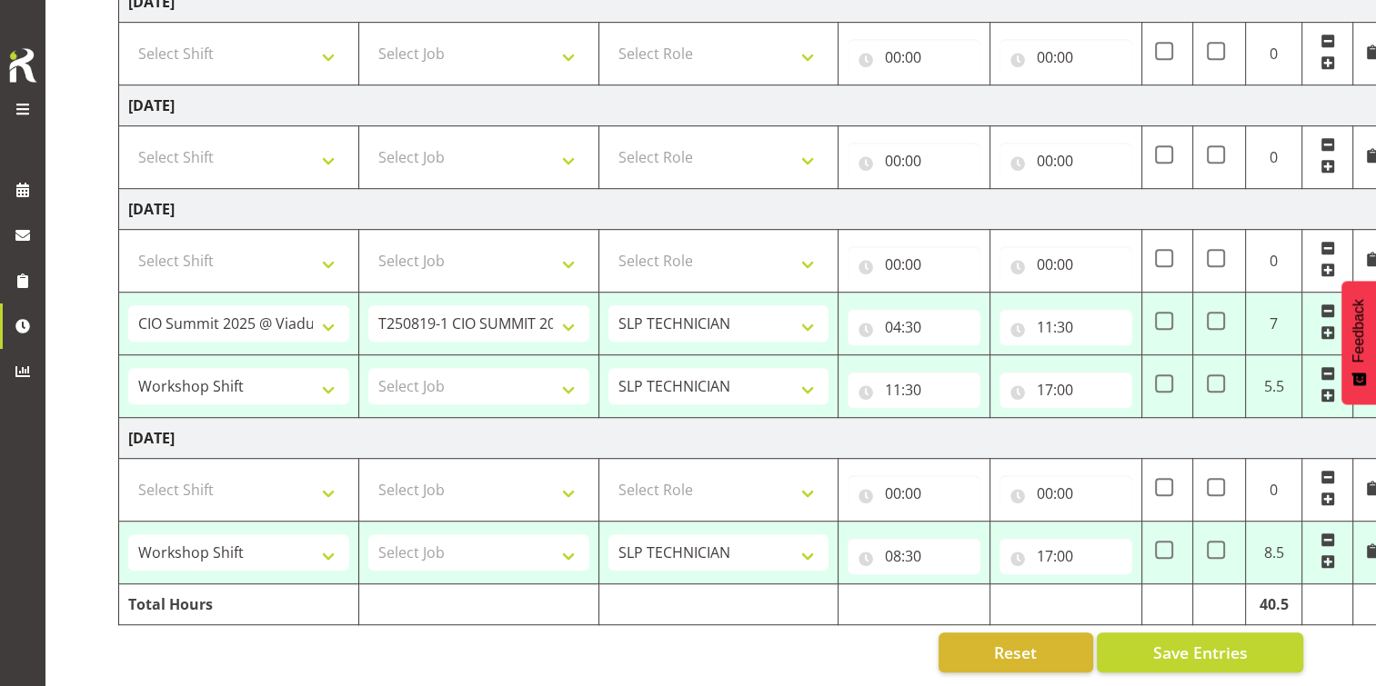
scroll to position [1000, 0]
click at [1219, 641] on span "Save Entries" at bounding box center [1199, 653] width 95 height 24
select select "78250"
select select "10266"
select select "79380"
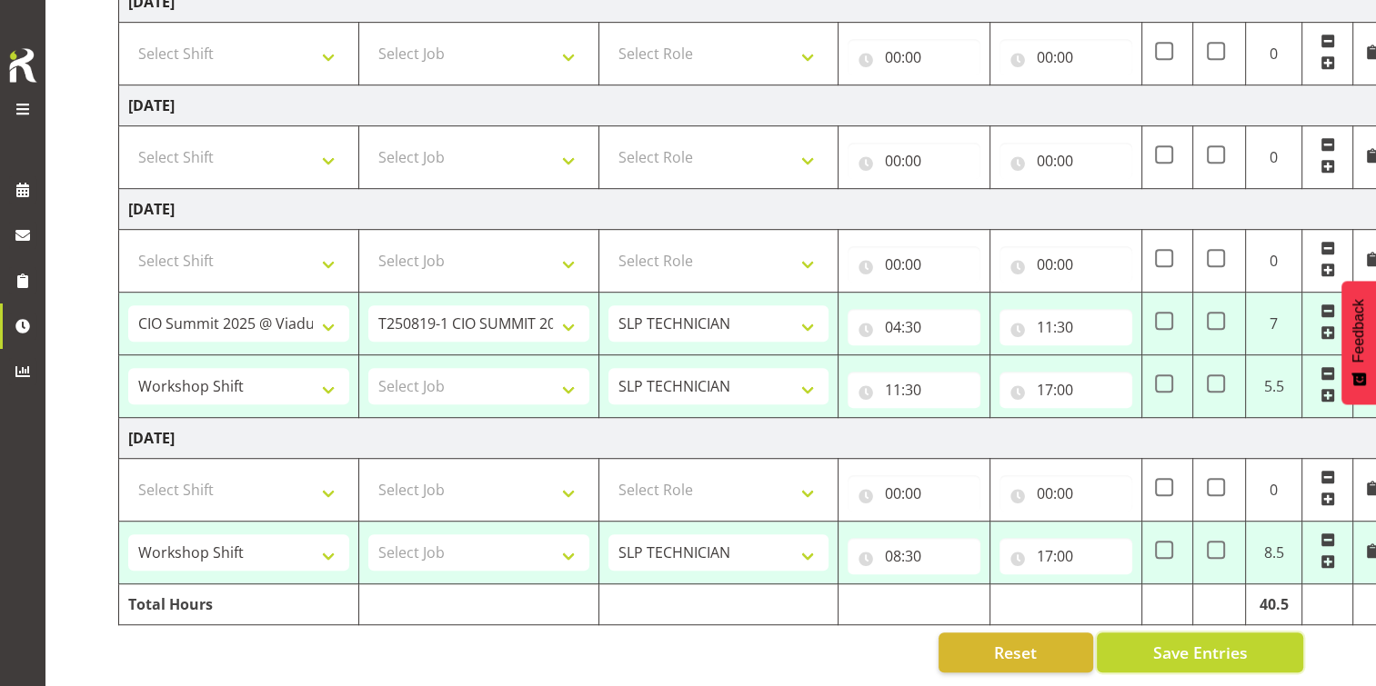
select select "55"
select select "78250"
select select "10266"
select select "79379"
select select "55"
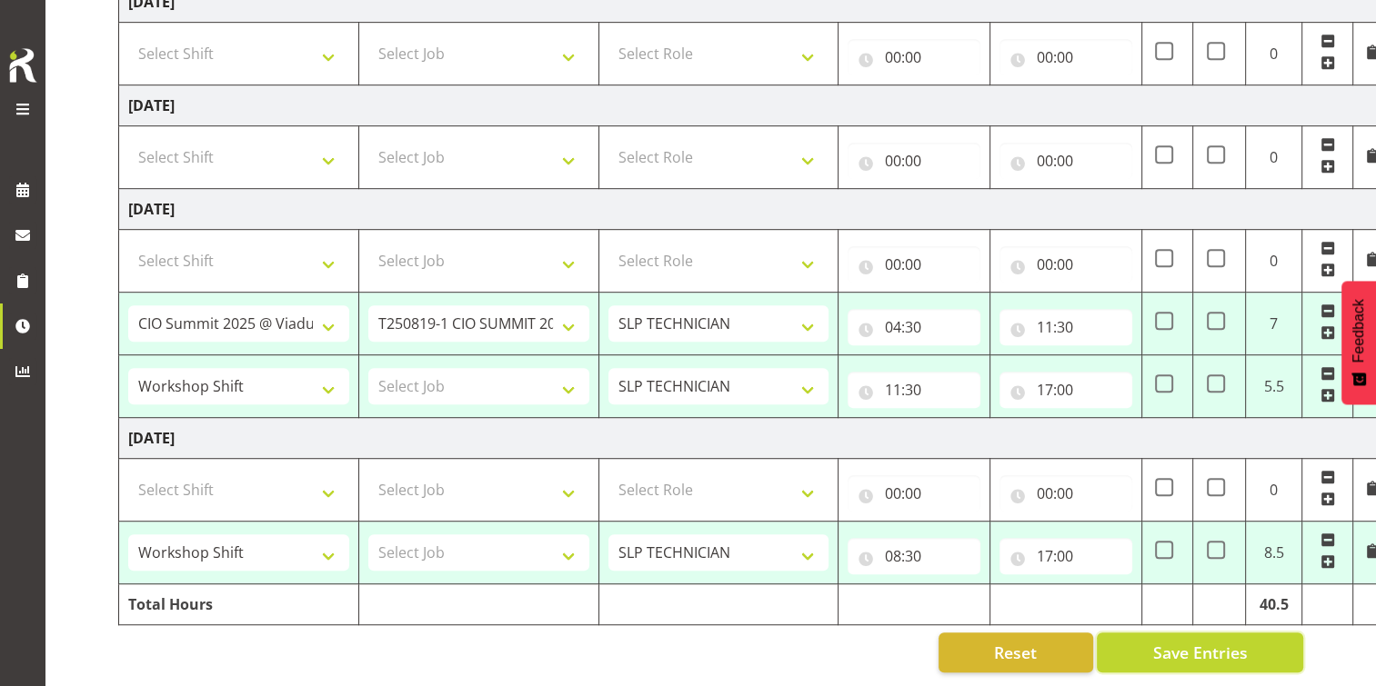
select select "77855"
select select "10210"
select select "80545"
select select "80543"
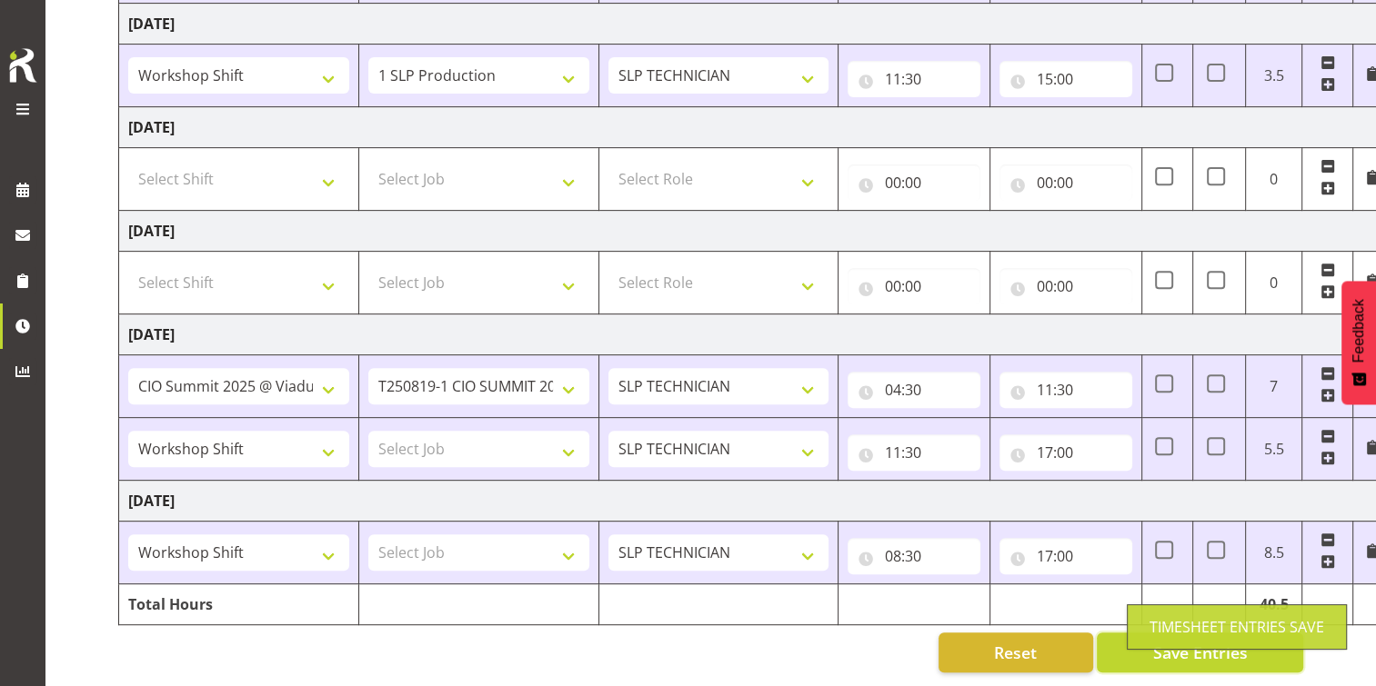
select select "79380"
select select "55"
type input "08:30"
type input "12:00"
select select "77855"
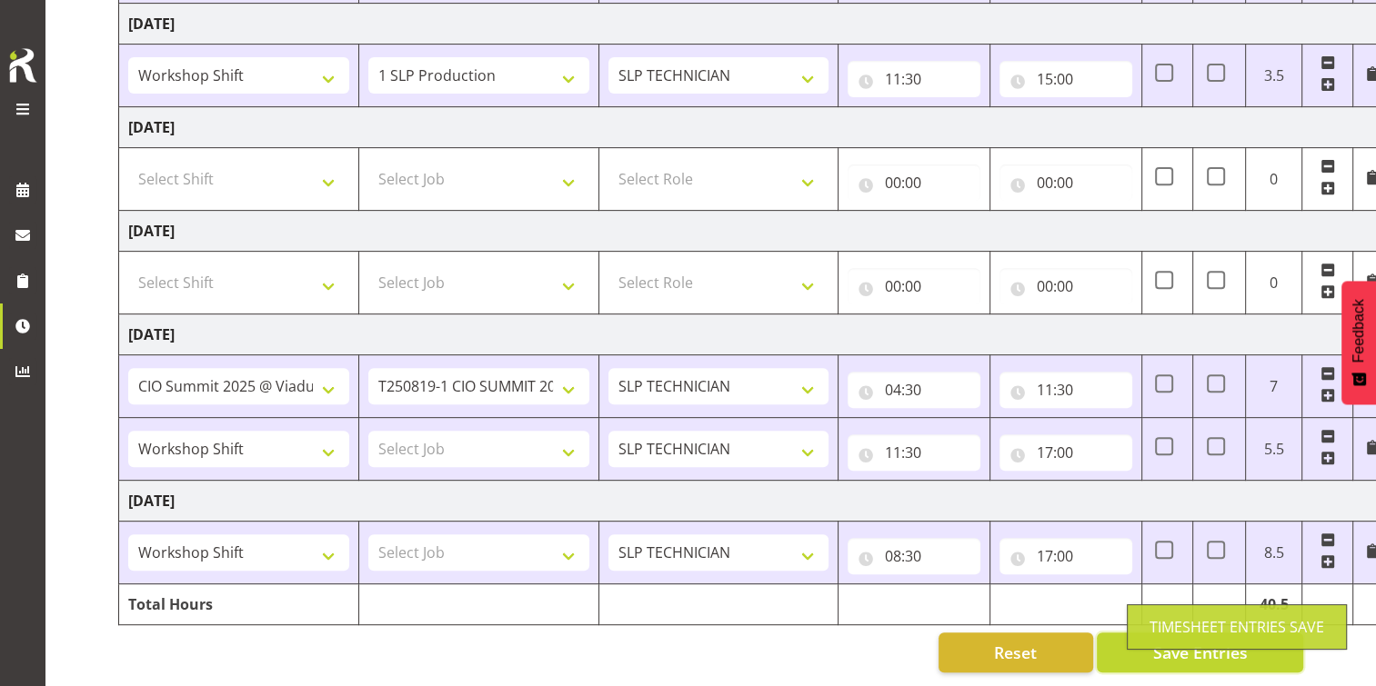
select select "10210"
type input "12:00"
type input "13:00"
select select "78250"
select select "10266"
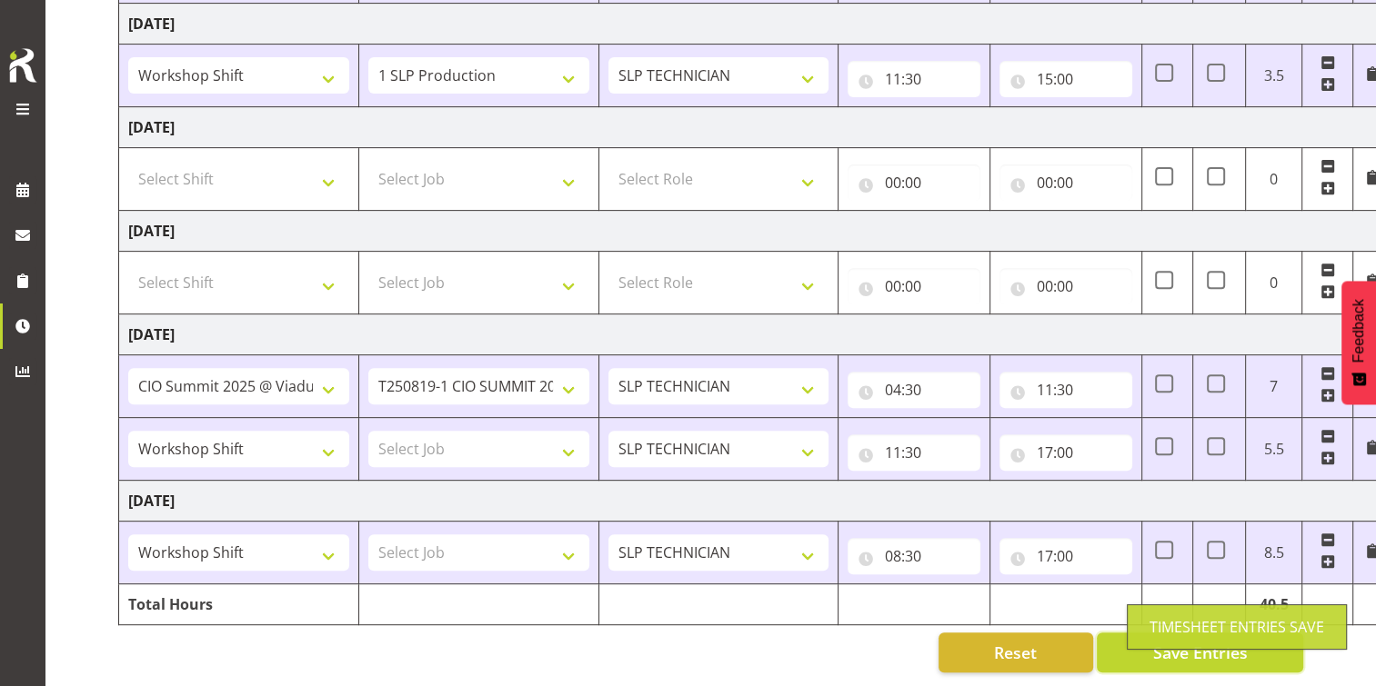
select select "79380"
select select "55"
select select "78250"
select select "10266"
select select "79379"
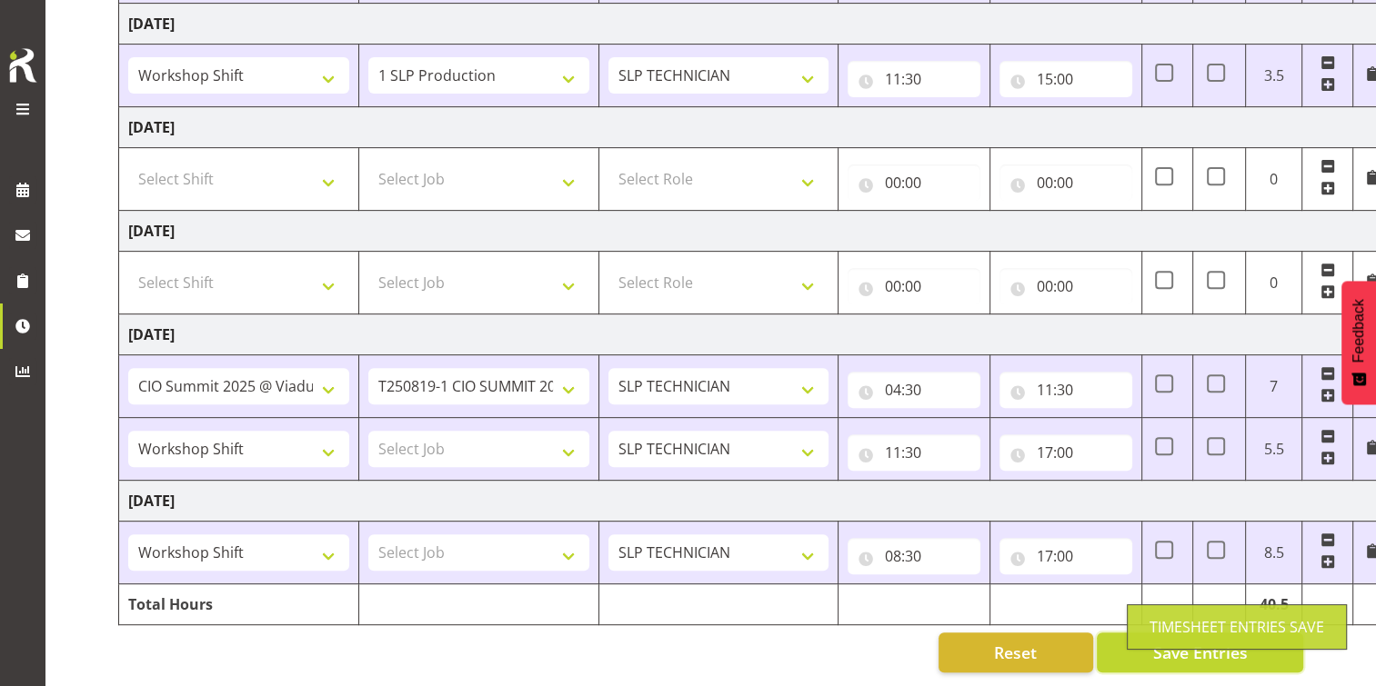
select select "55"
select select "77855"
select select "10210"
select select "80545"
select select
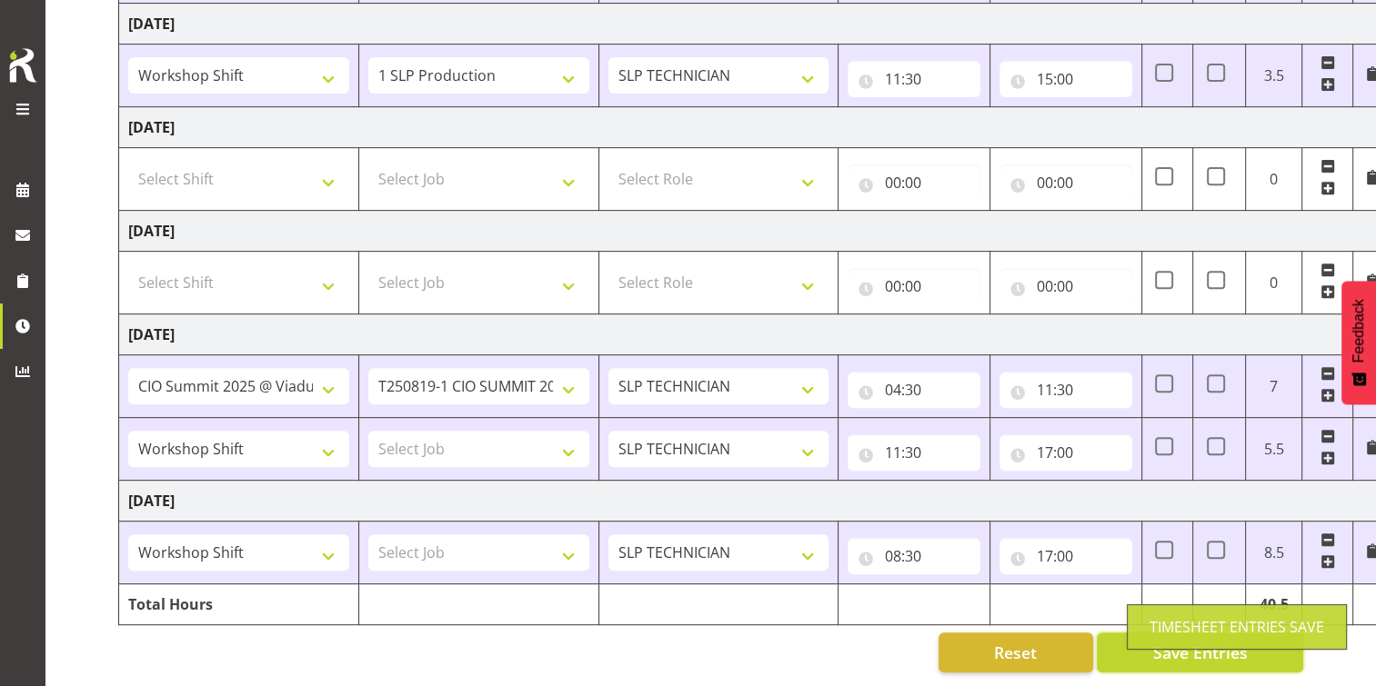
select select "80543"
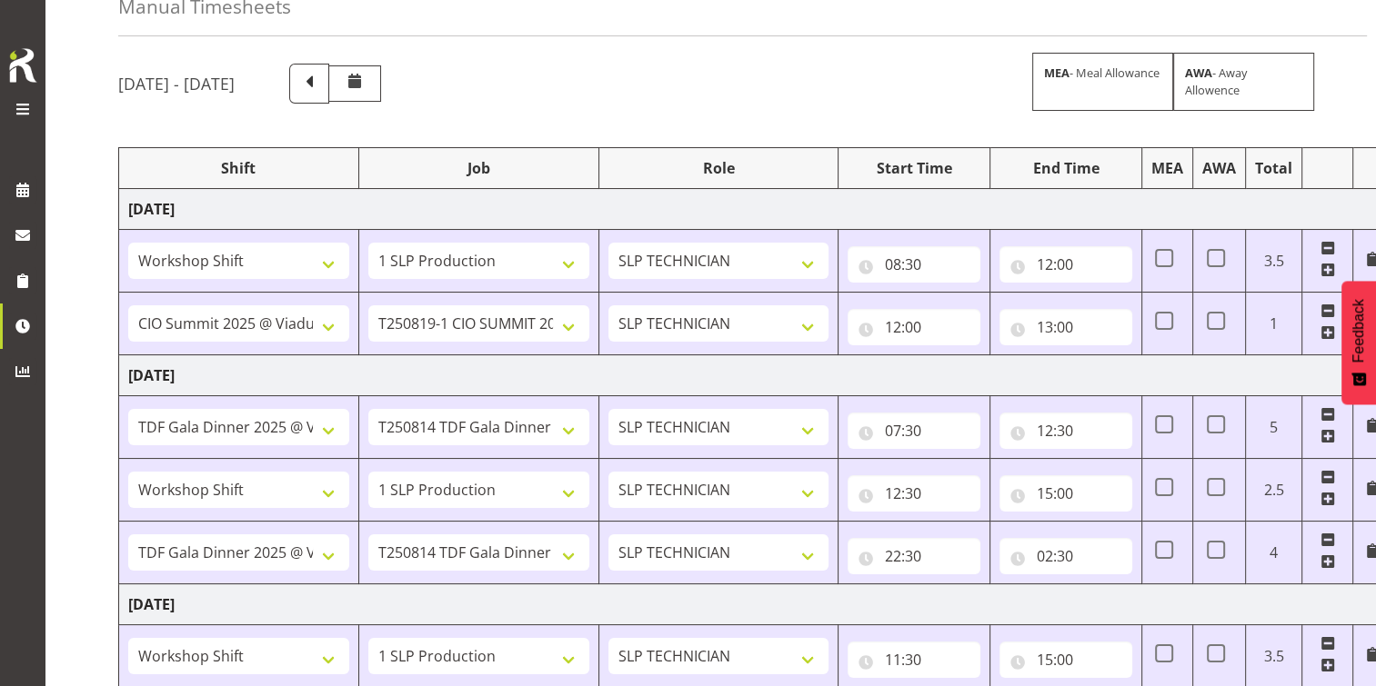
scroll to position [91, 0]
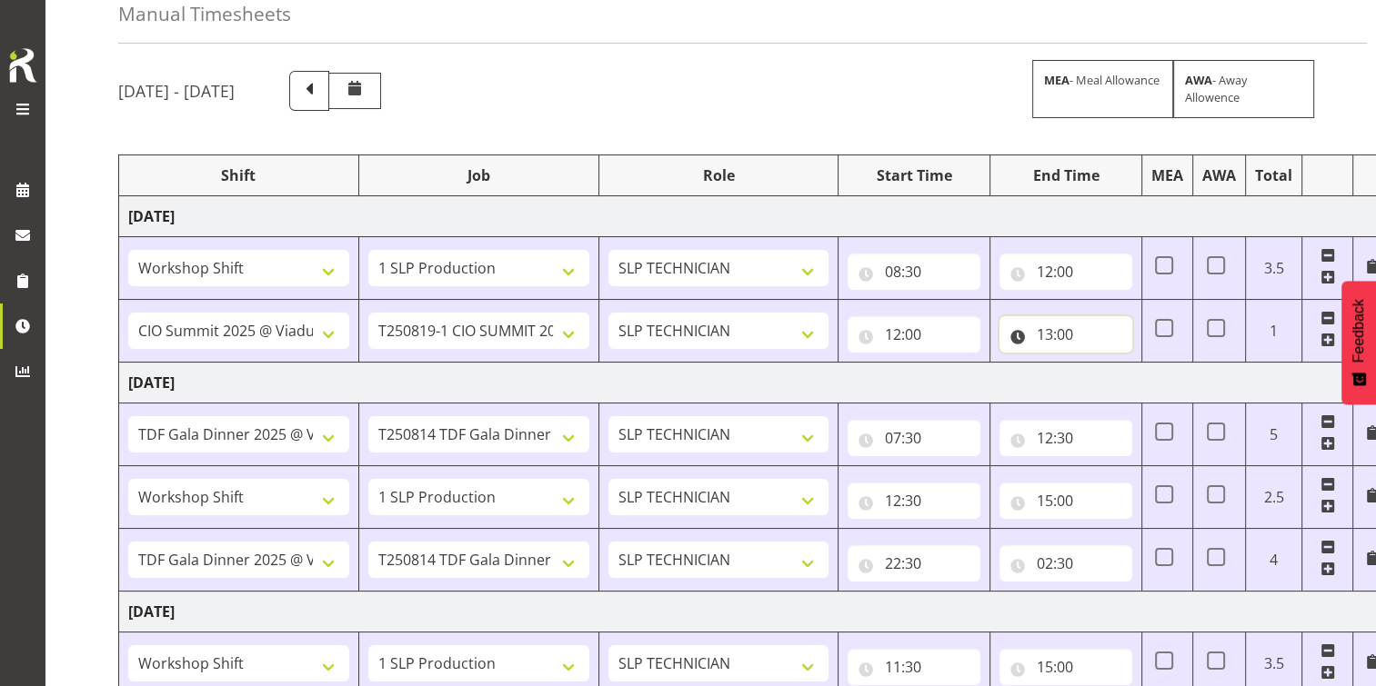
click at [1052, 329] on input "13:00" at bounding box center [1065, 334] width 133 height 36
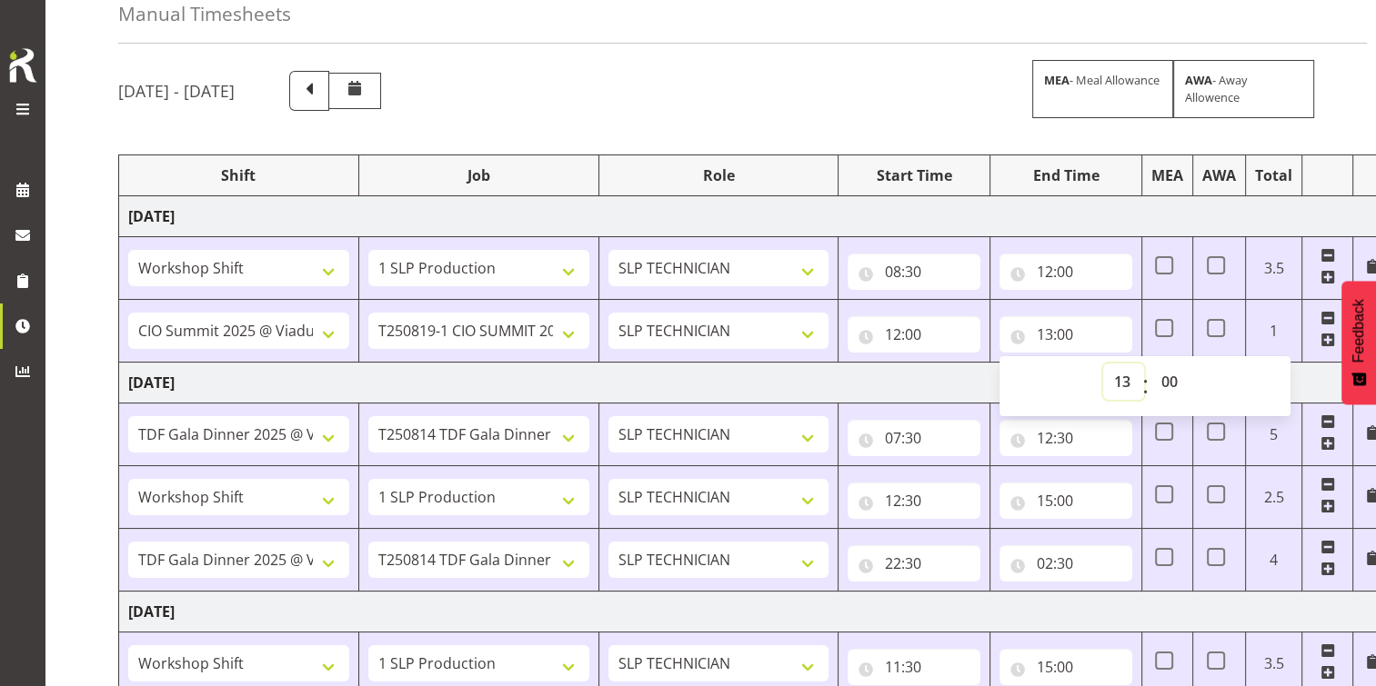
click at [1127, 377] on select "00 01 02 03 04 05 06 07 08 09 10 11 12 13 14 15 16 17 18 19 20 21 22 23" at bounding box center [1123, 382] width 41 height 36
select select "15"
click at [1103, 364] on select "00 01 02 03 04 05 06 07 08 09 10 11 12 13 14 15 16 17 18 19 20 21 22 23" at bounding box center [1123, 382] width 41 height 36
type input "15:00"
click at [974, 375] on td "Thursday 14th August 2025" at bounding box center [755, 383] width 1272 height 41
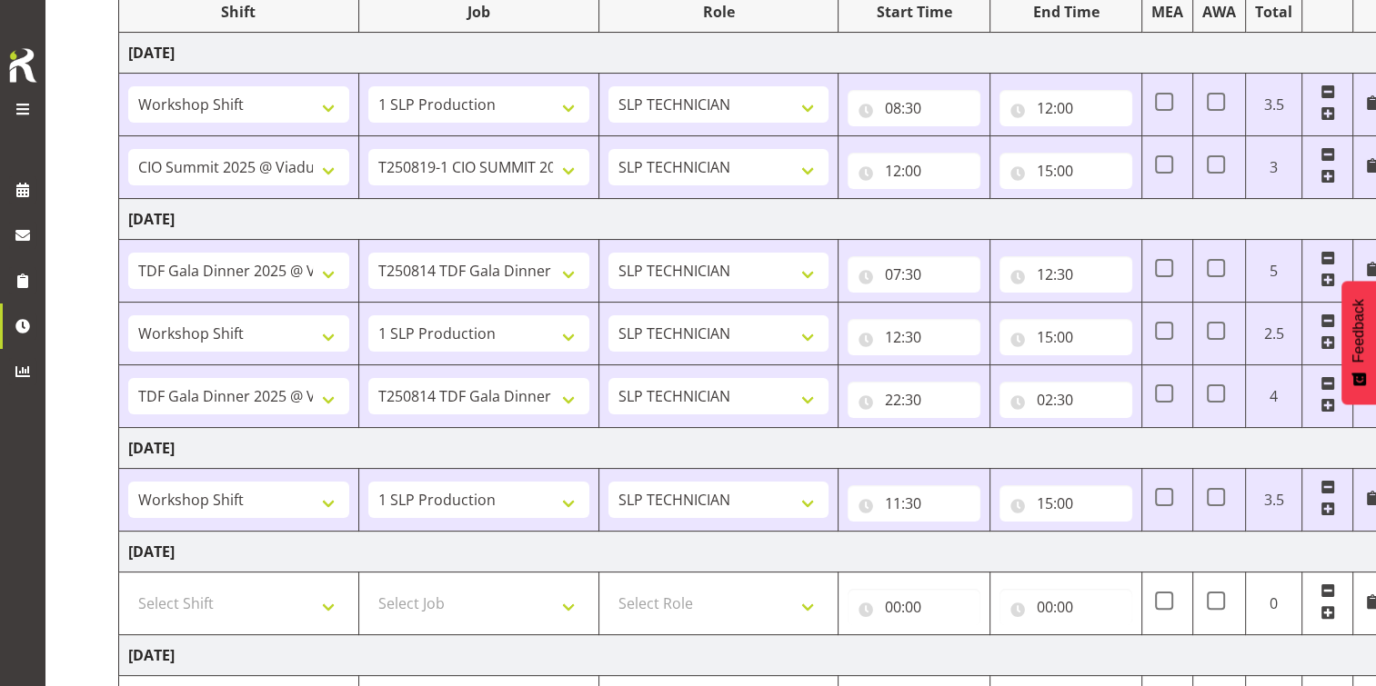
scroll to position [688, 0]
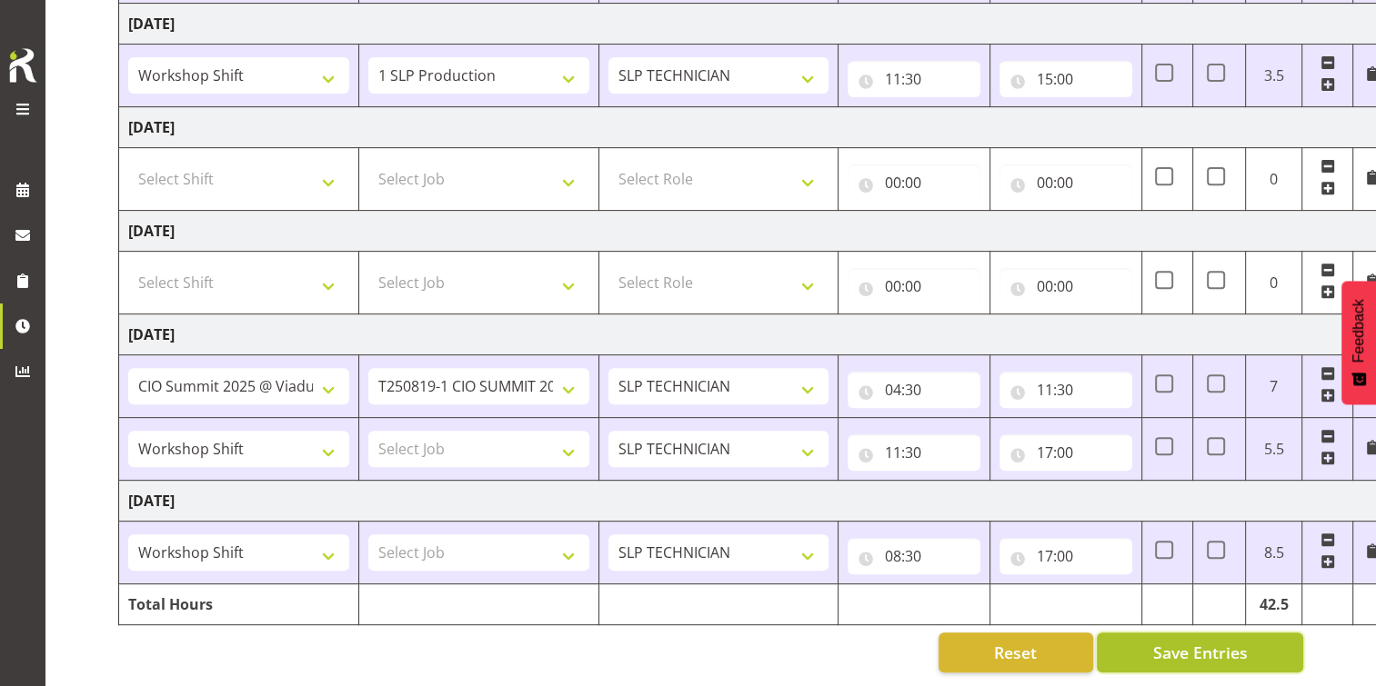
click at [1225, 641] on span "Save Entries" at bounding box center [1199, 653] width 95 height 24
click at [1218, 641] on span "Save Entries" at bounding box center [1199, 653] width 95 height 24
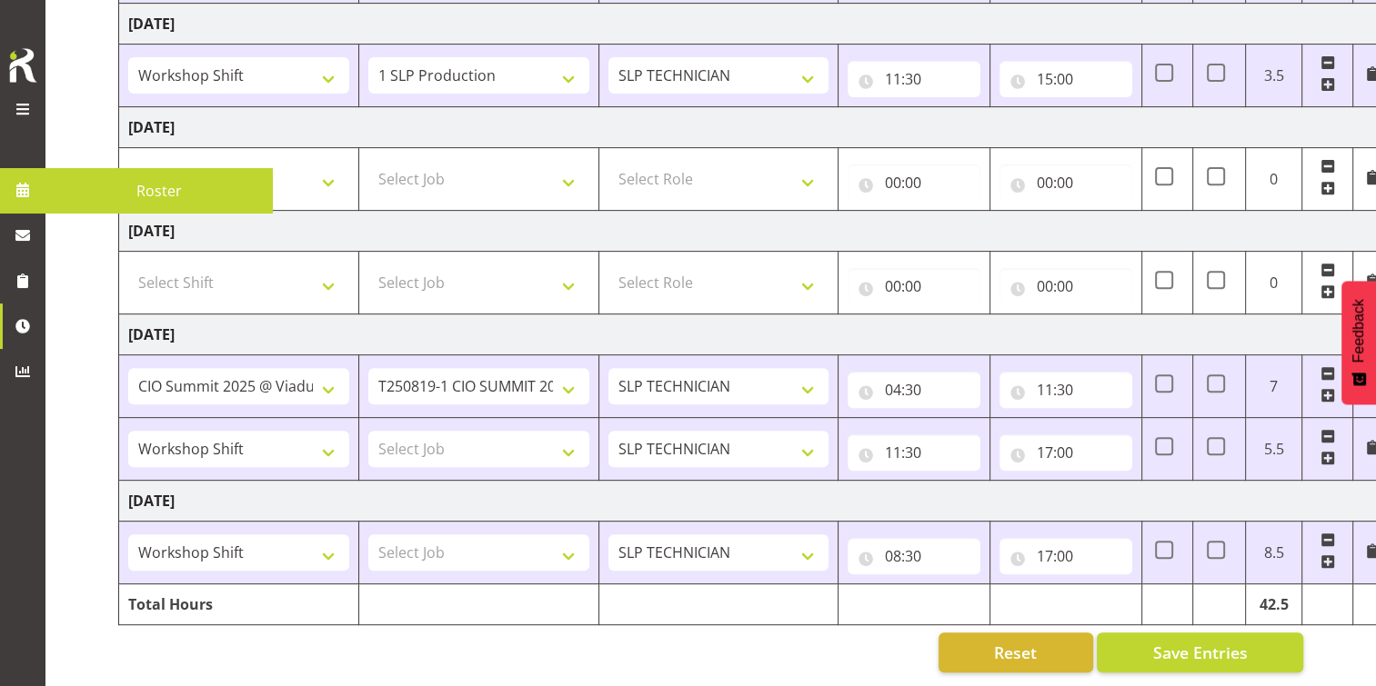
click at [20, 111] on span at bounding box center [23, 109] width 22 height 22
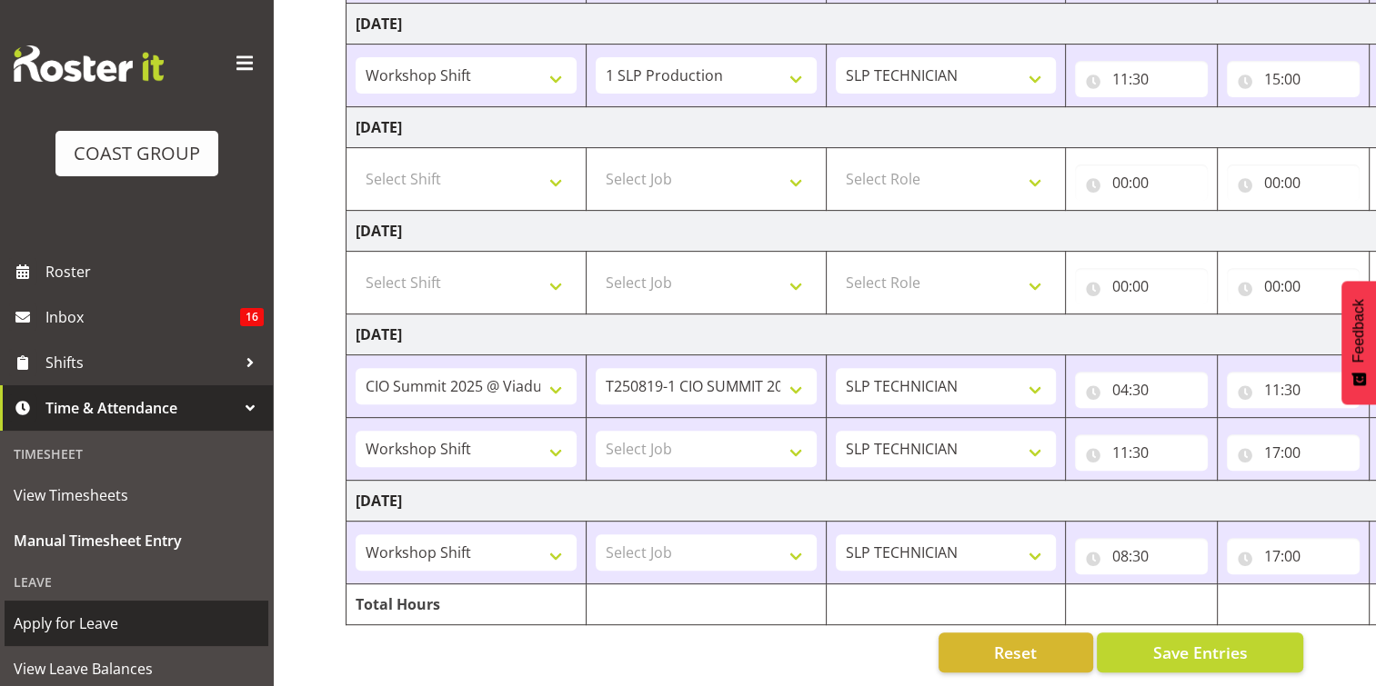
click at [95, 615] on span "Apply for Leave" at bounding box center [136, 623] width 245 height 27
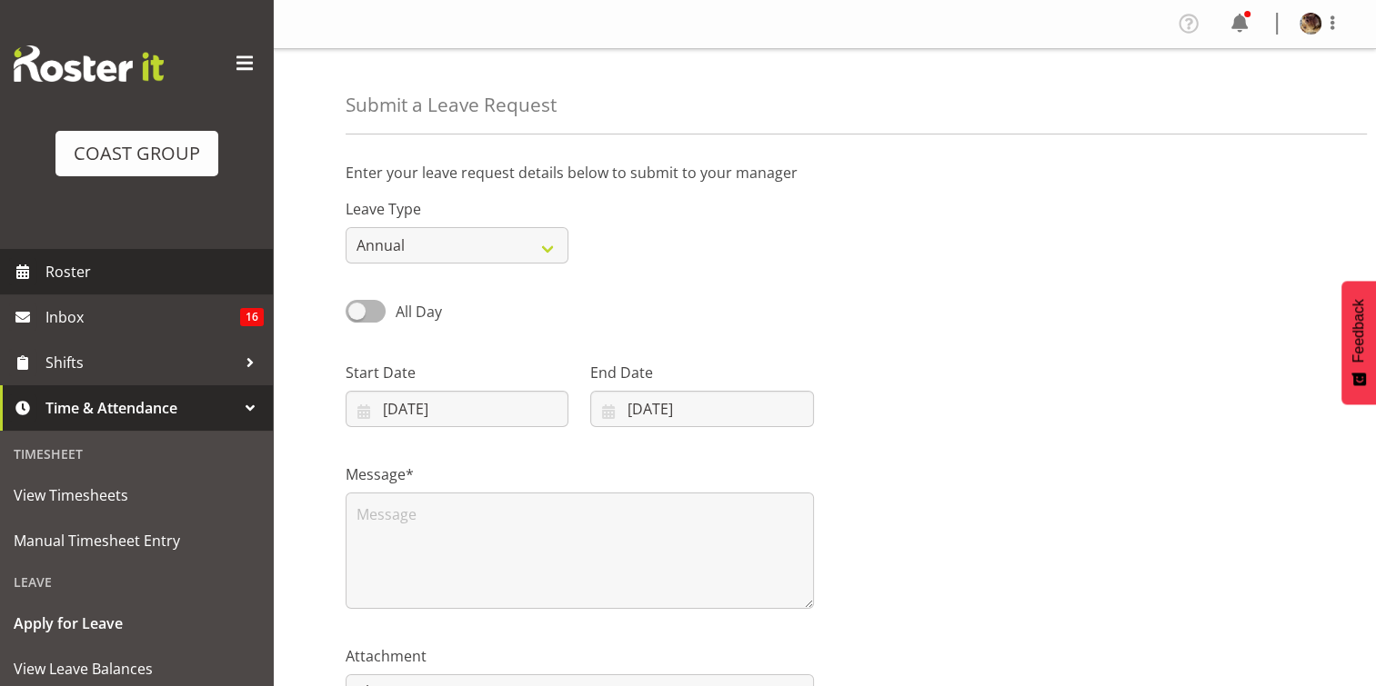
click at [79, 271] on span "Roster" at bounding box center [154, 271] width 218 height 27
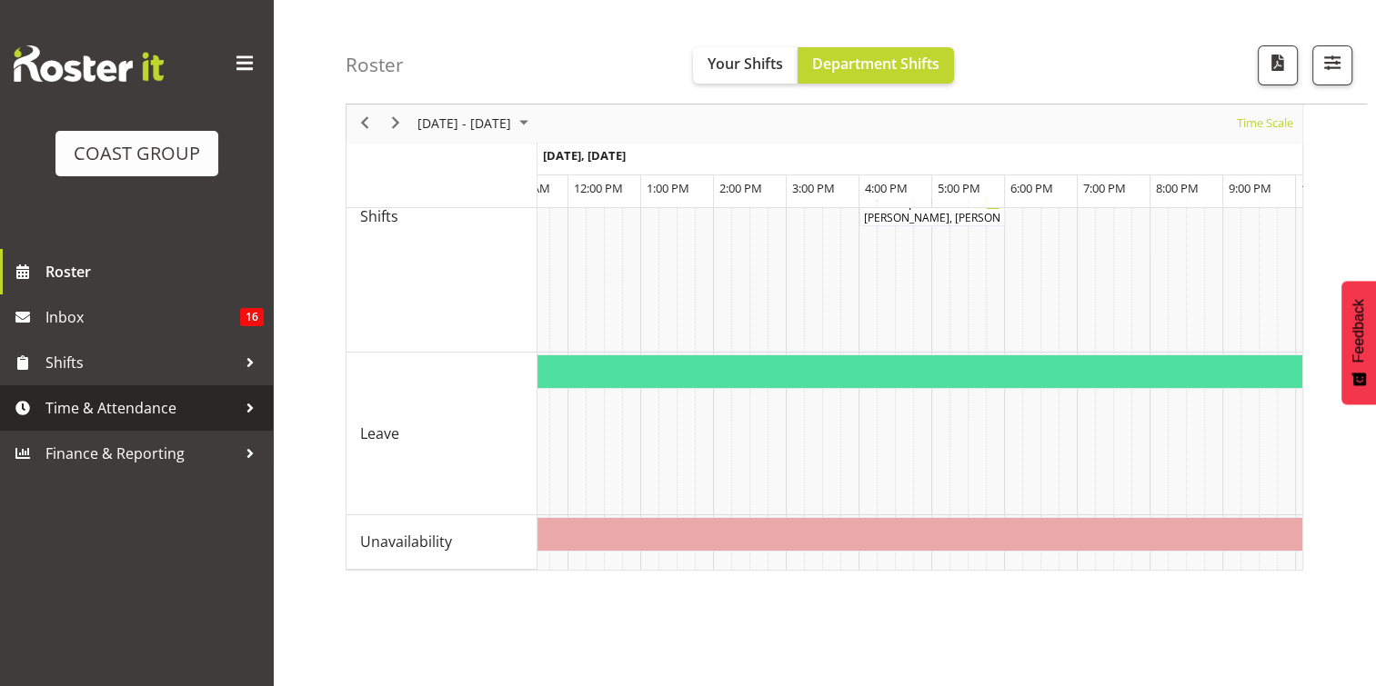
click at [121, 405] on span "Time & Attendance" at bounding box center [140, 408] width 191 height 27
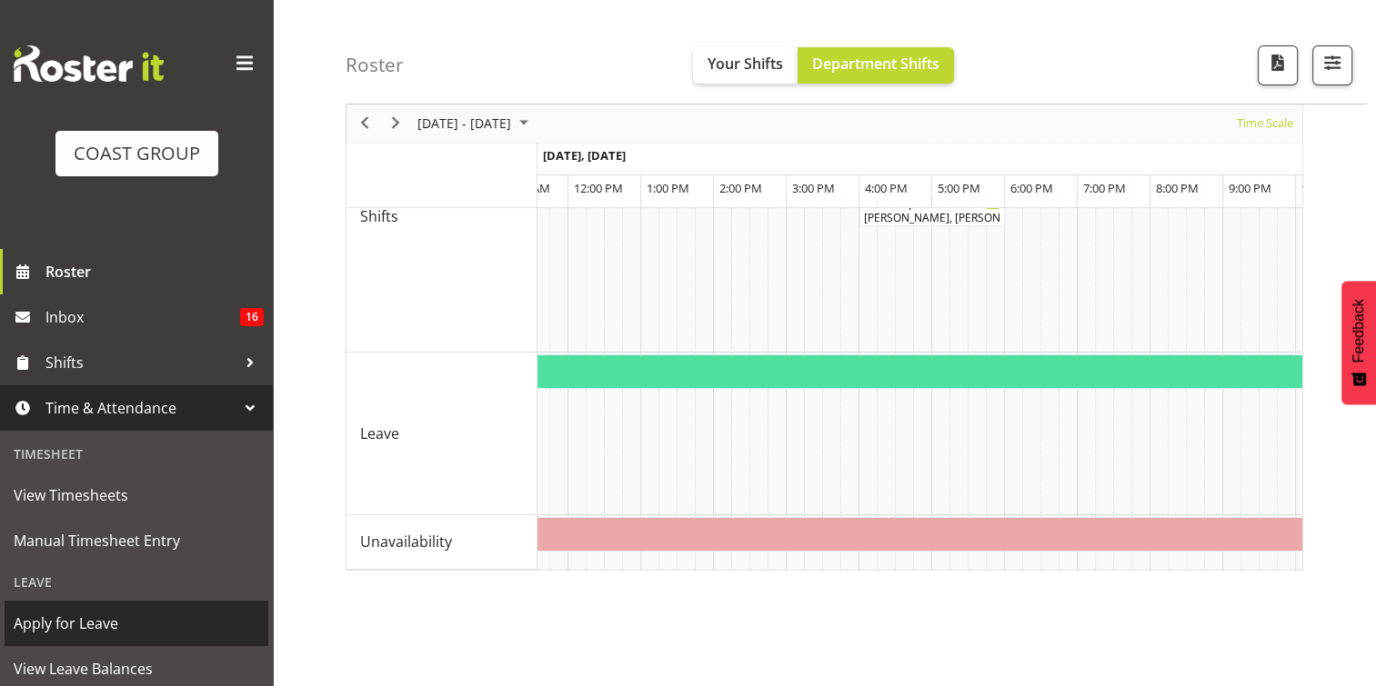
click at [77, 622] on span "Apply for Leave" at bounding box center [136, 623] width 245 height 27
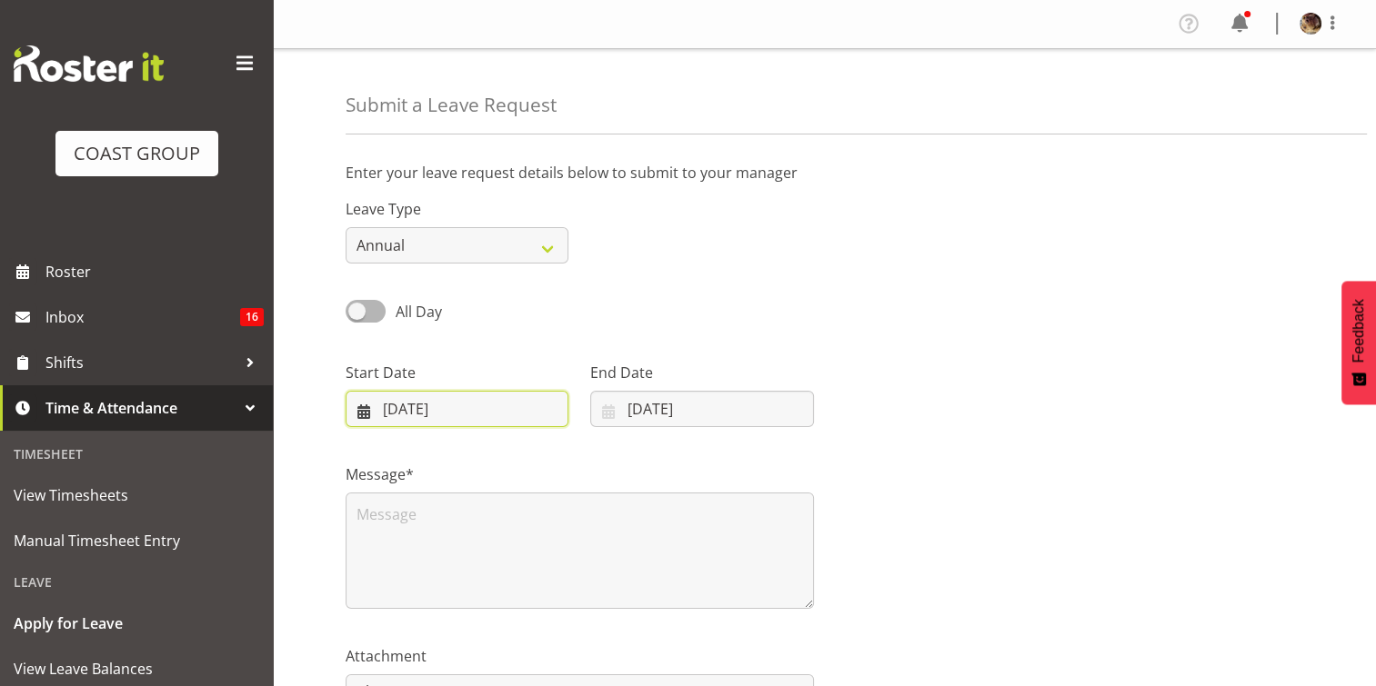
click at [403, 411] on input "[DATE]" at bounding box center [456, 409] width 223 height 36
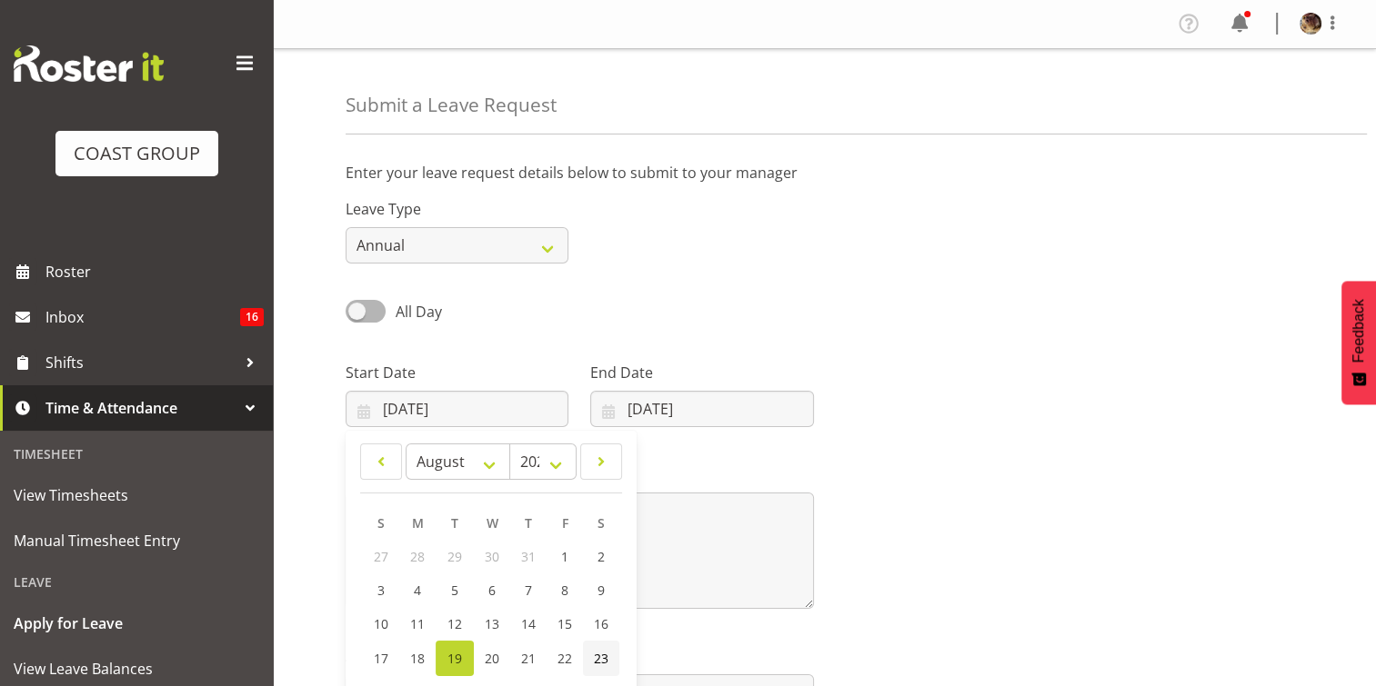
click at [601, 658] on span "23" at bounding box center [601, 658] width 15 height 17
type input "[DATE]"
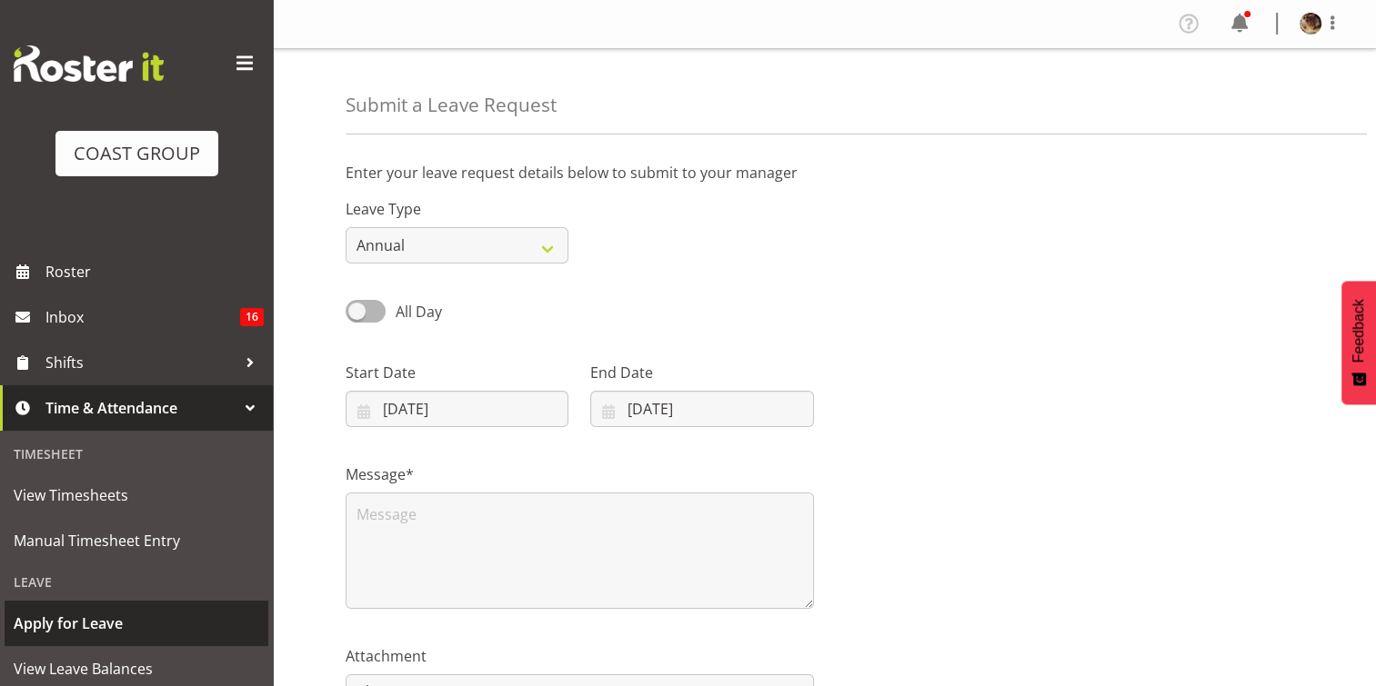
click at [81, 627] on span "Apply for Leave" at bounding box center [136, 623] width 245 height 27
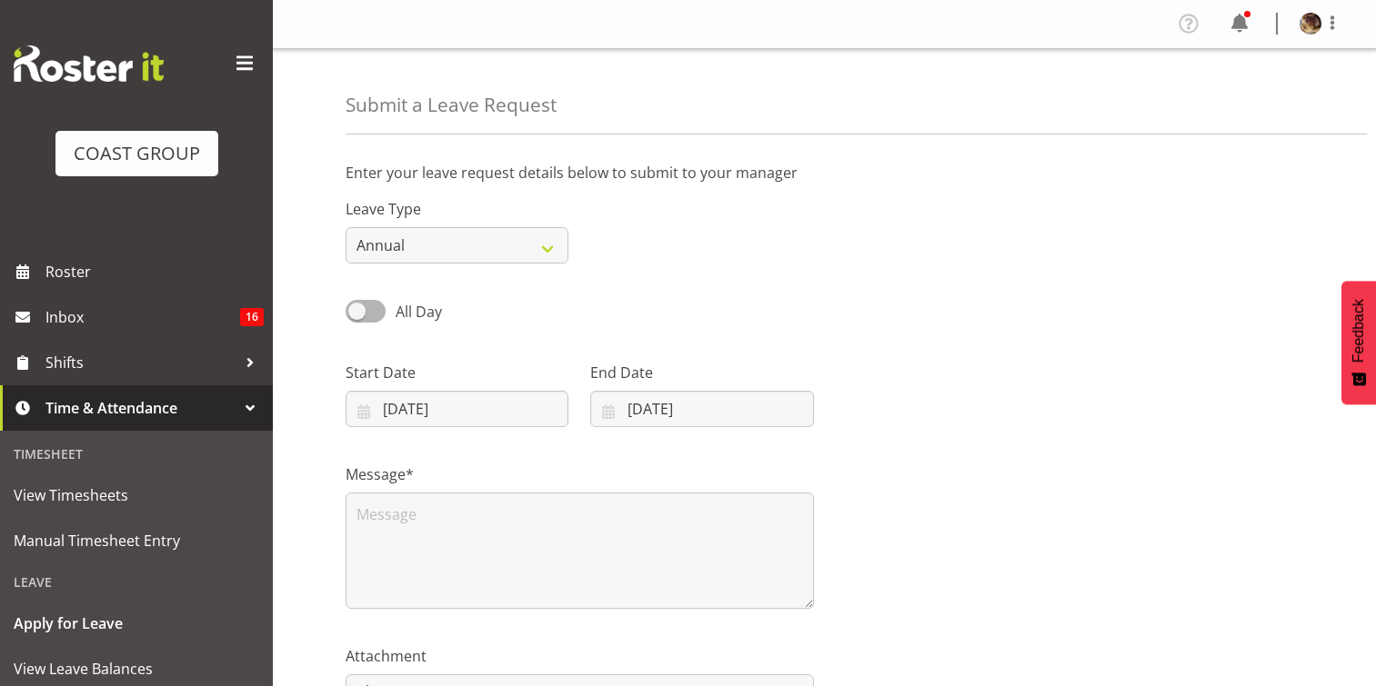
select select "7"
select select "2025"
click at [409, 408] on input "[DATE]" at bounding box center [456, 409] width 223 height 36
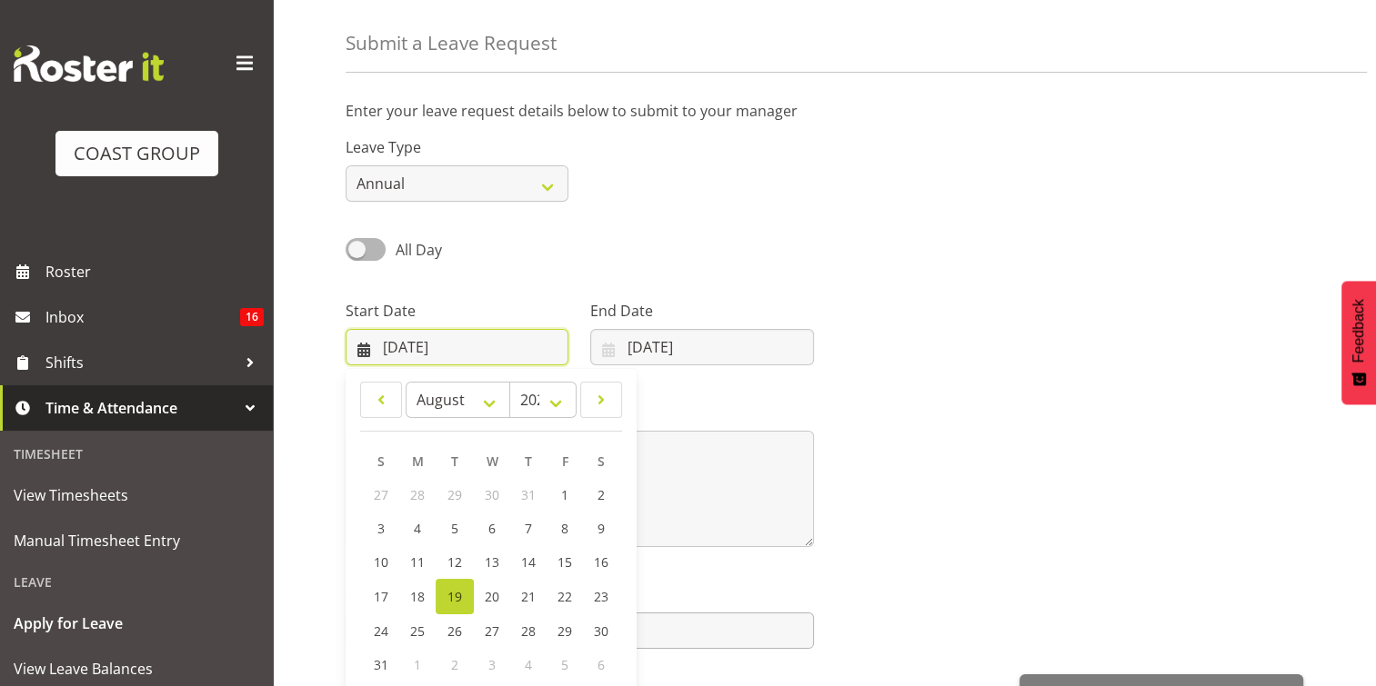
scroll to position [91, 0]
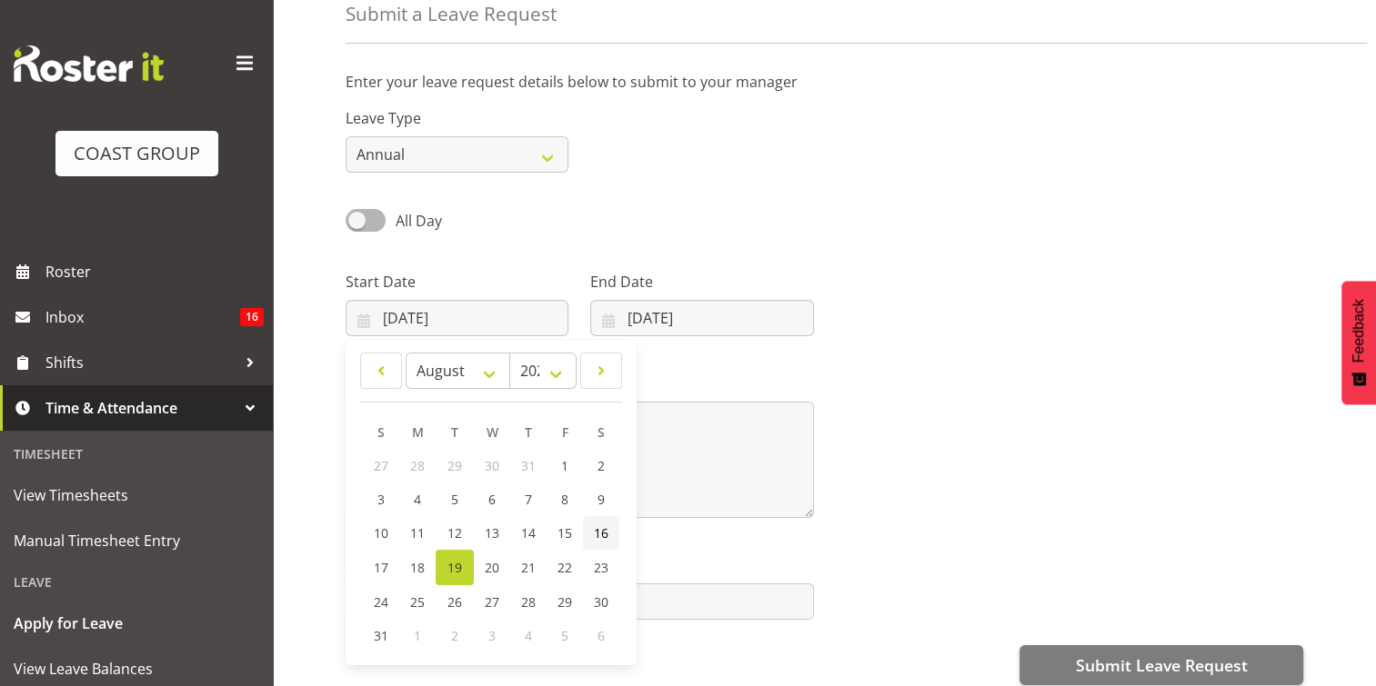
click at [601, 537] on span "16" at bounding box center [601, 533] width 15 height 17
type input "[DATE]"
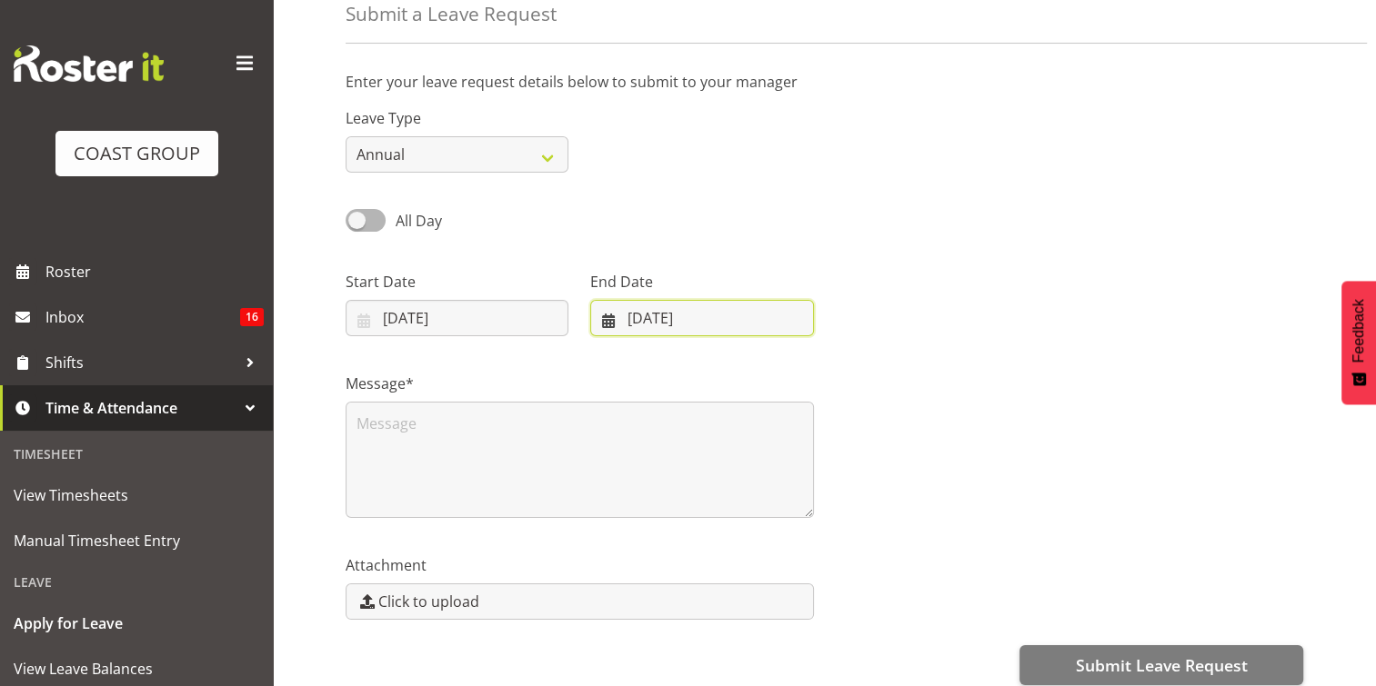
click at [644, 309] on input "[DATE]" at bounding box center [701, 318] width 223 height 36
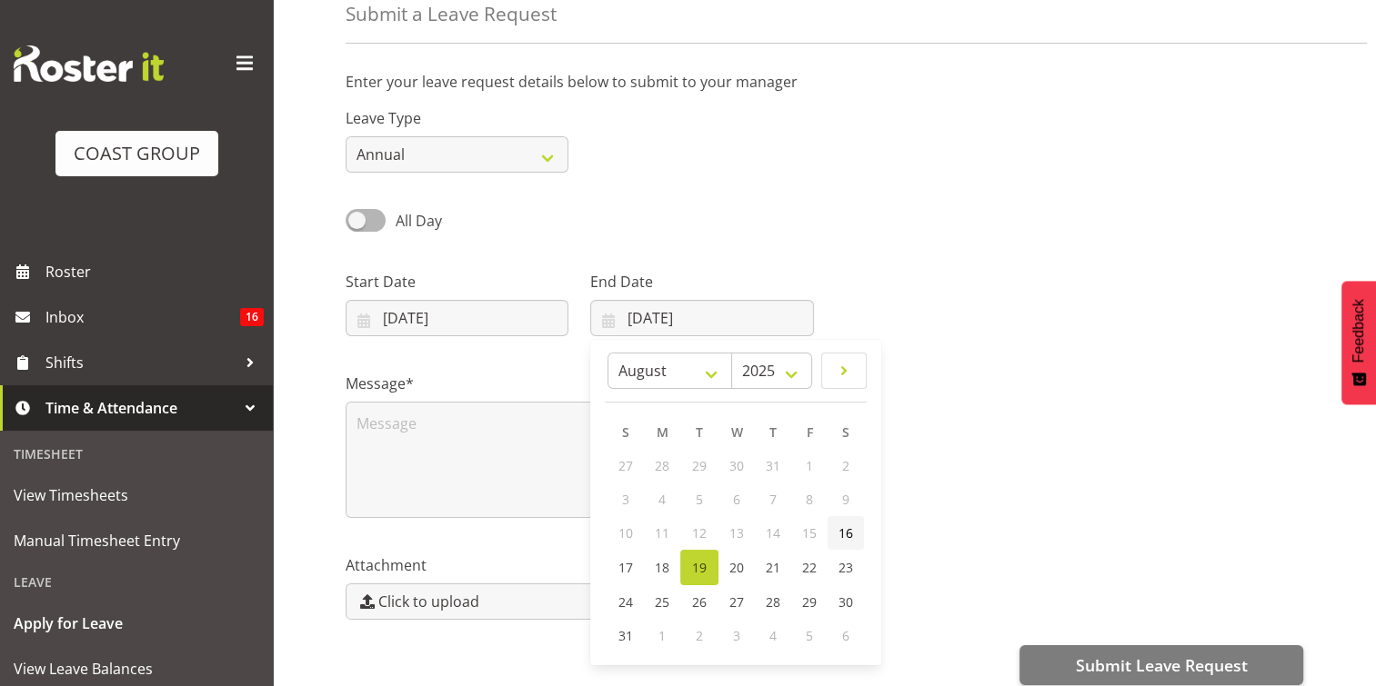
click at [844, 532] on span "16" at bounding box center [845, 533] width 15 height 17
type input "[DATE]"
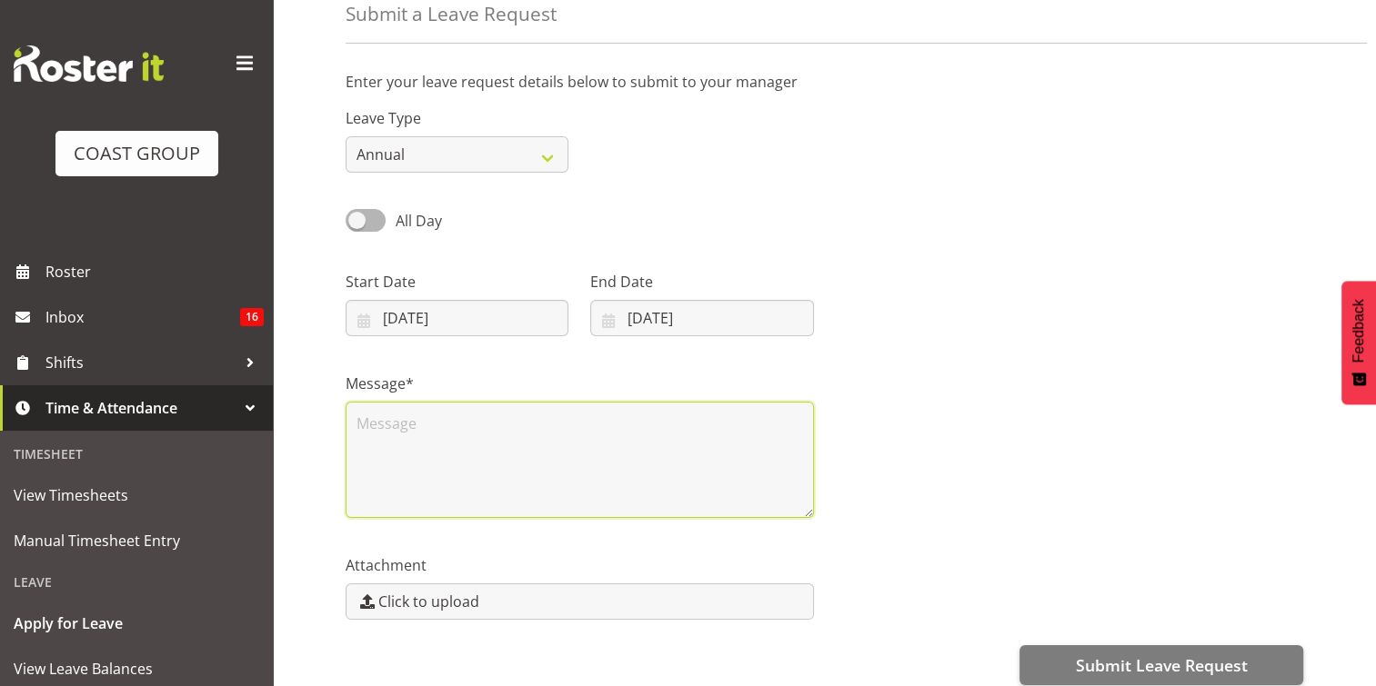
click at [413, 429] on textarea at bounding box center [579, 460] width 468 height 116
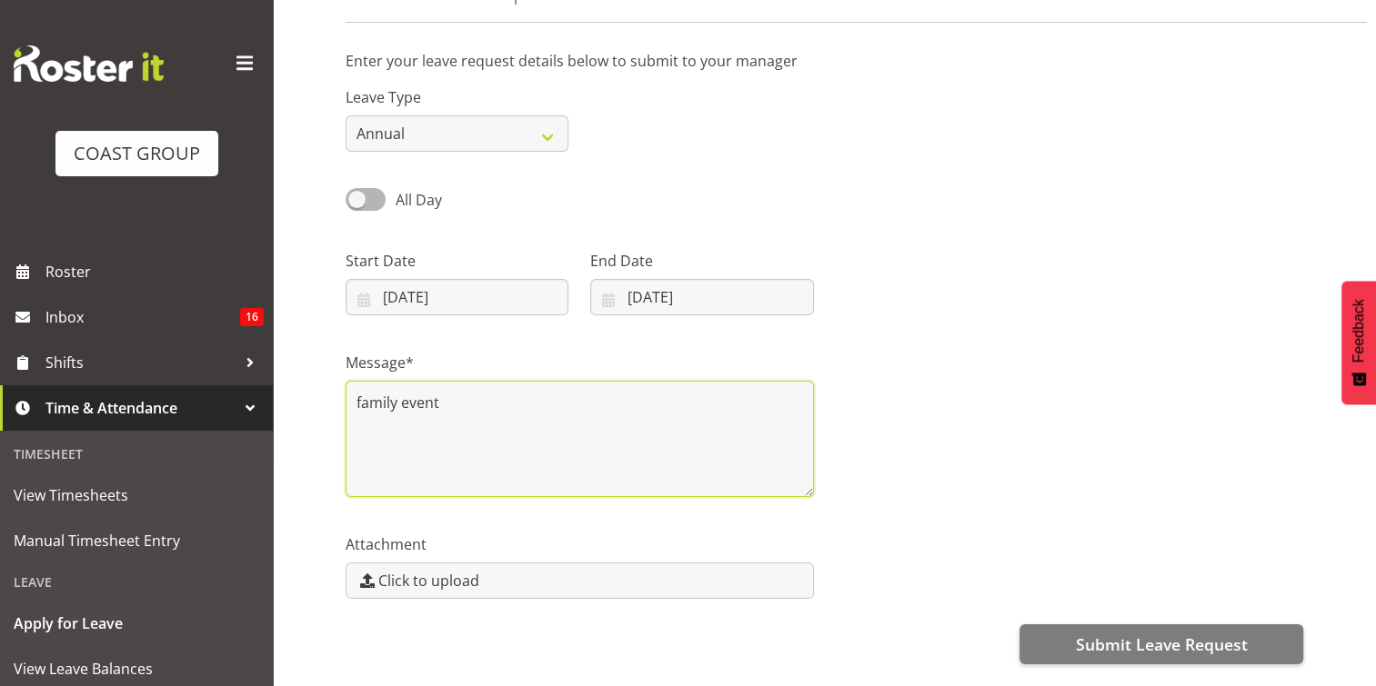
scroll to position [203, 0]
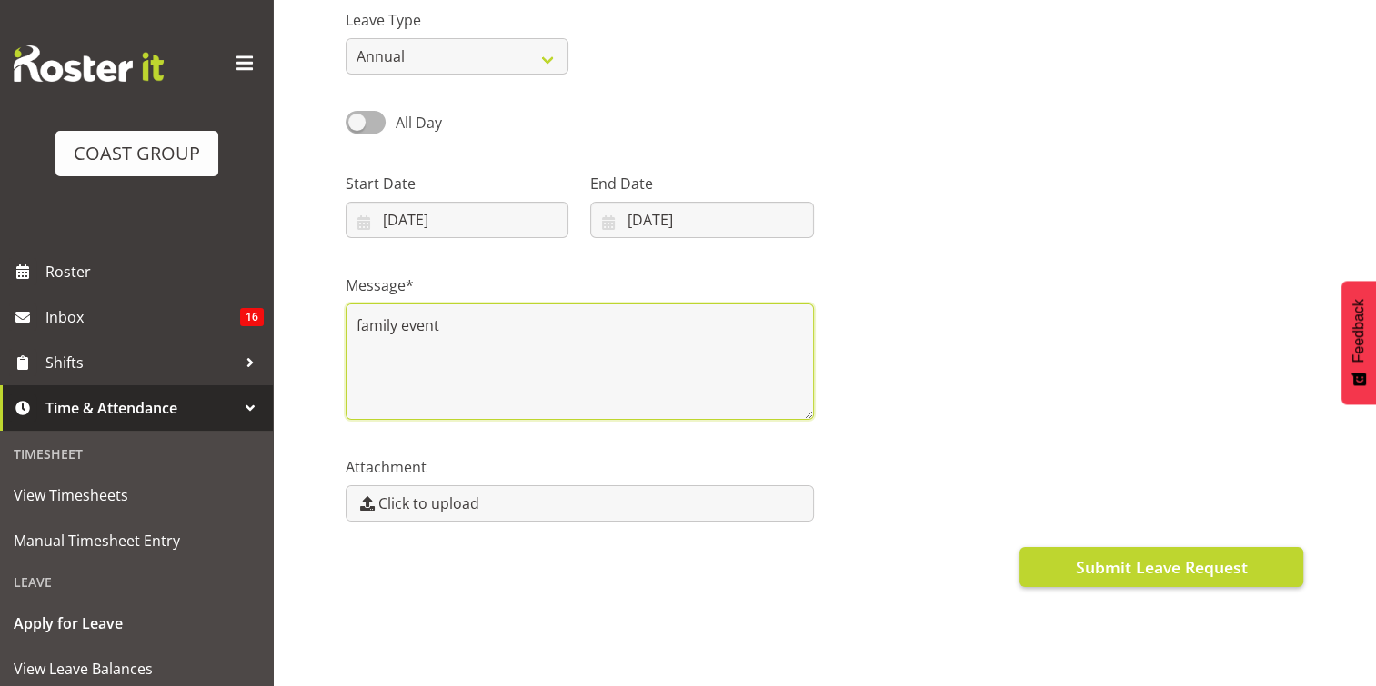
type textarea "family event"
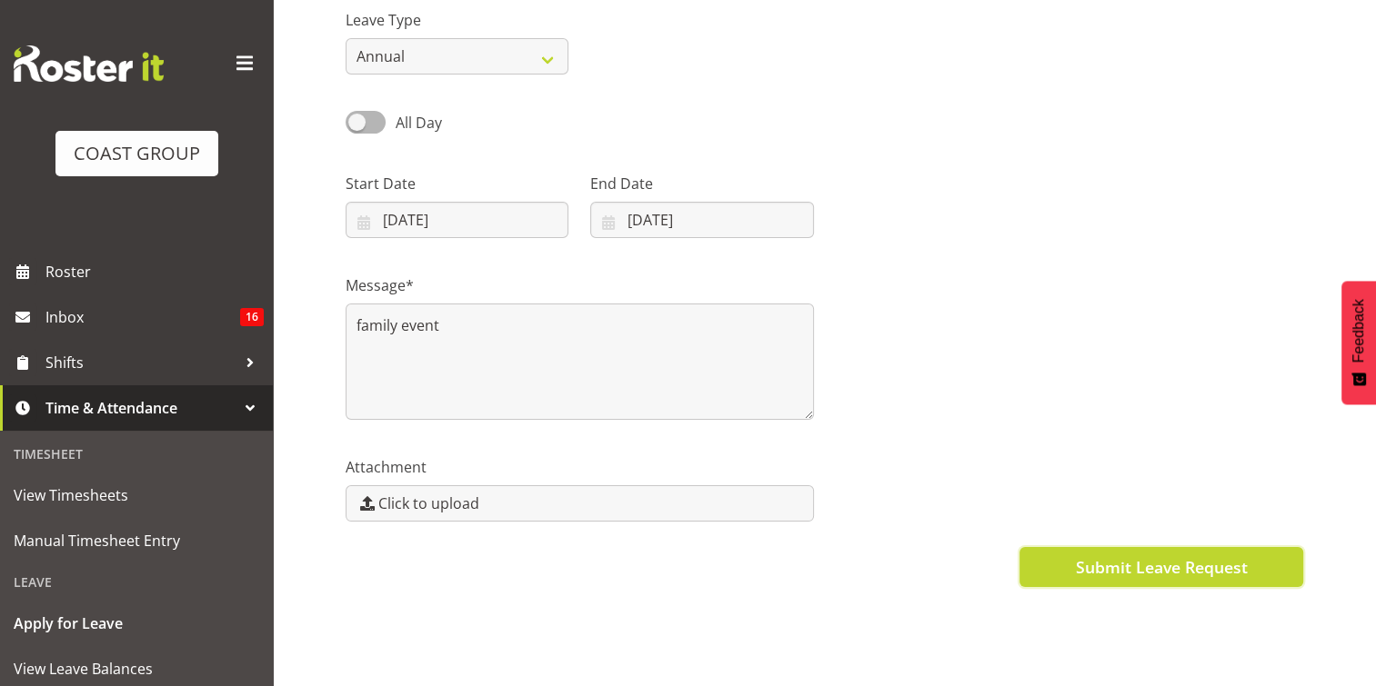
click at [1173, 559] on span "Submit Leave Request" at bounding box center [1161, 567] width 172 height 24
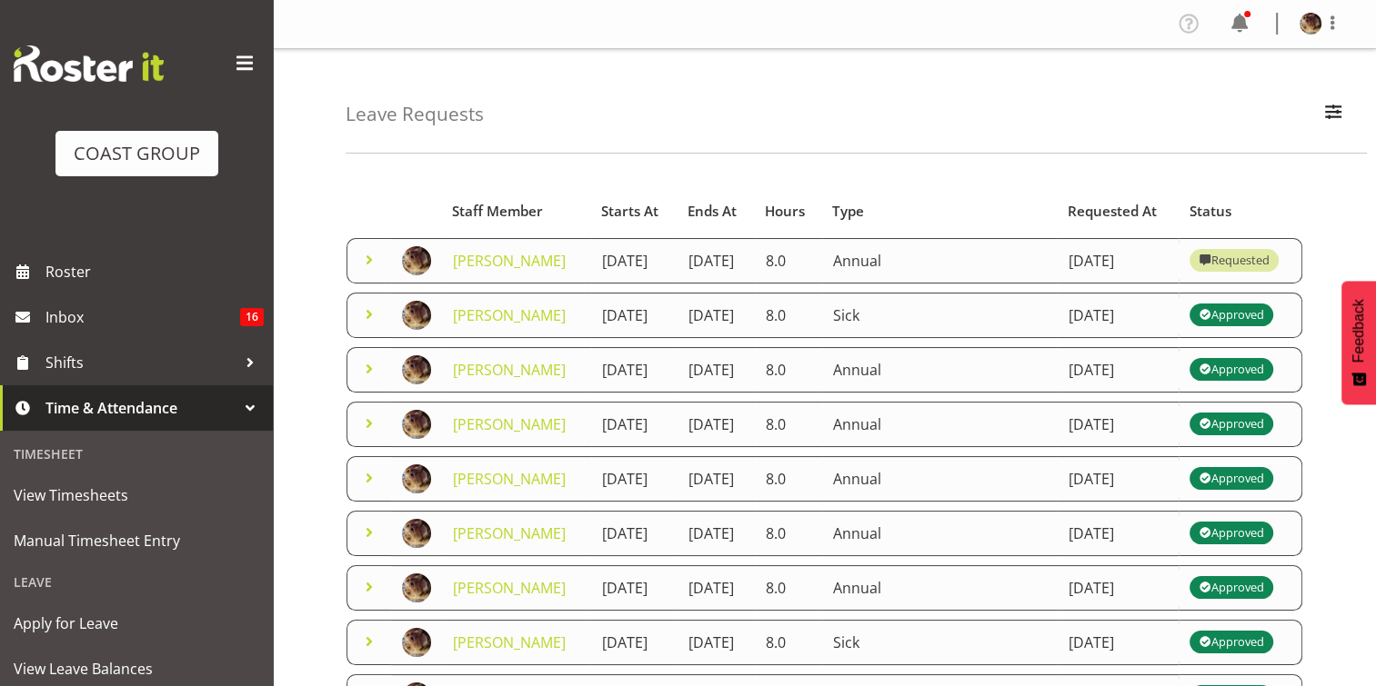
click at [230, 64] on span at bounding box center [244, 63] width 29 height 29
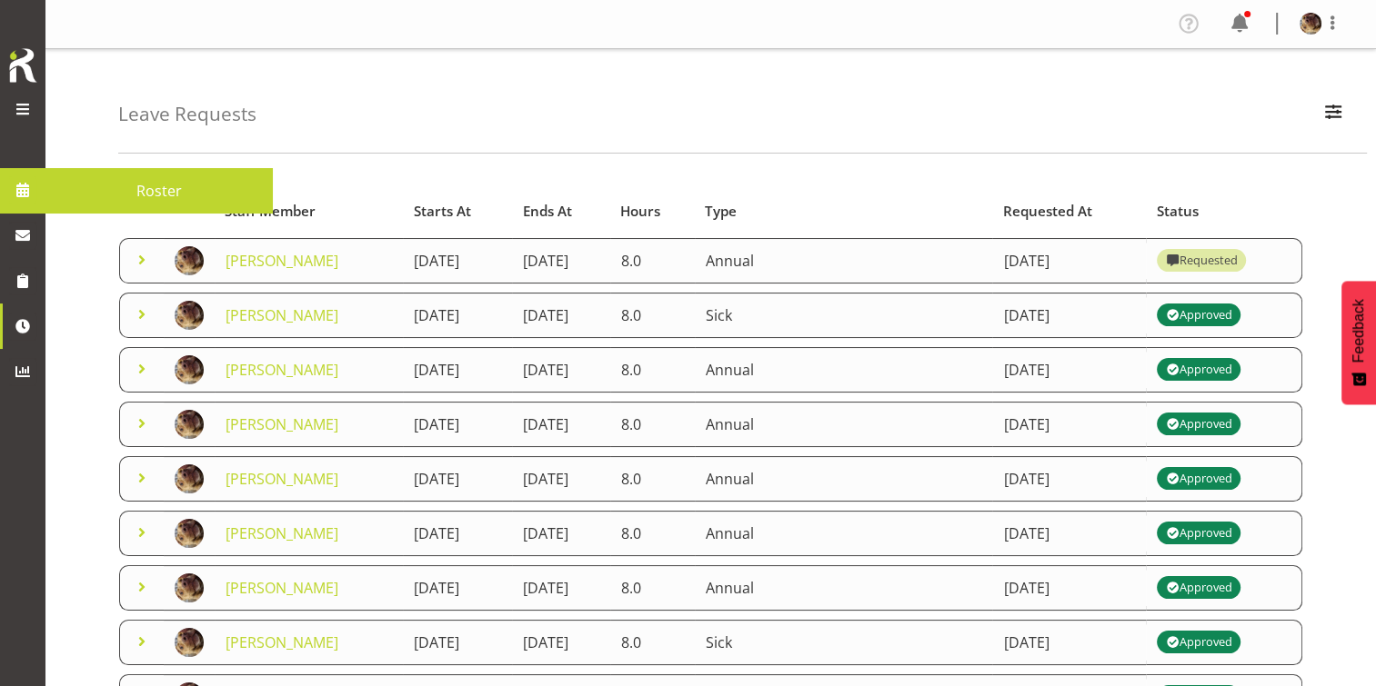
click at [15, 190] on span at bounding box center [22, 189] width 27 height 27
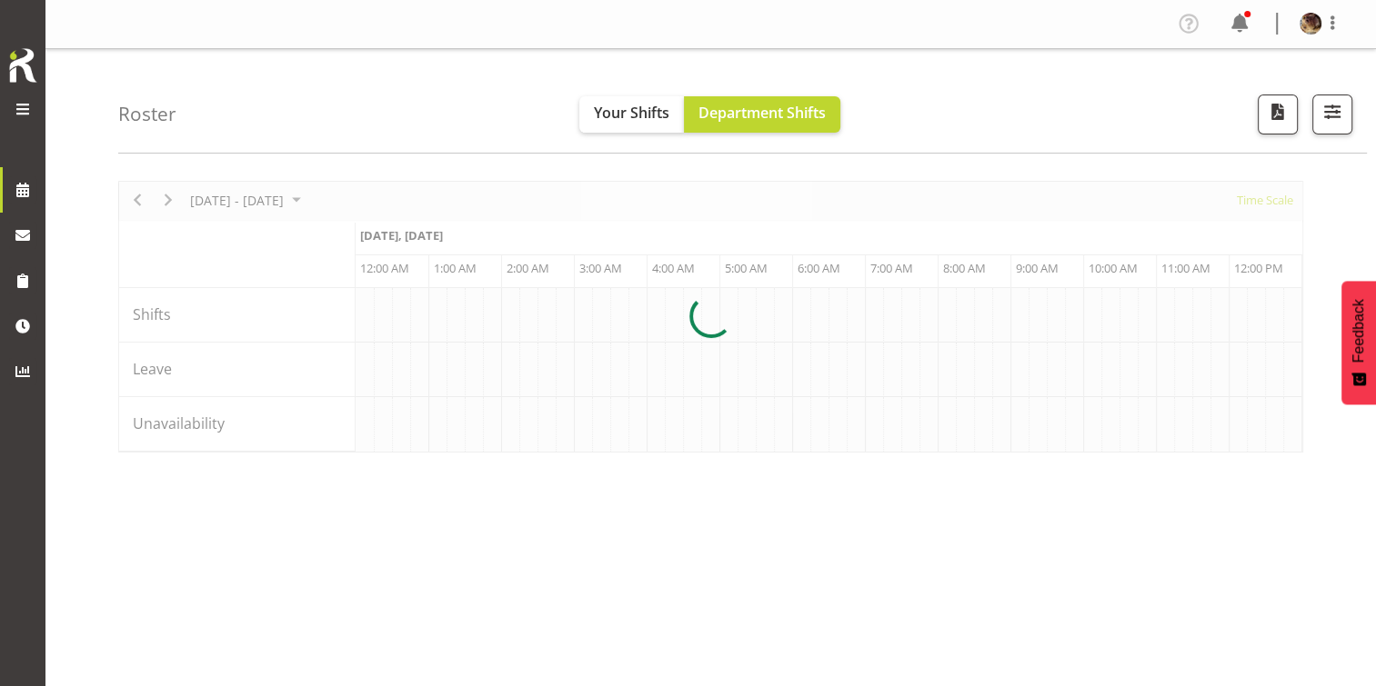
scroll to position [0, 2400]
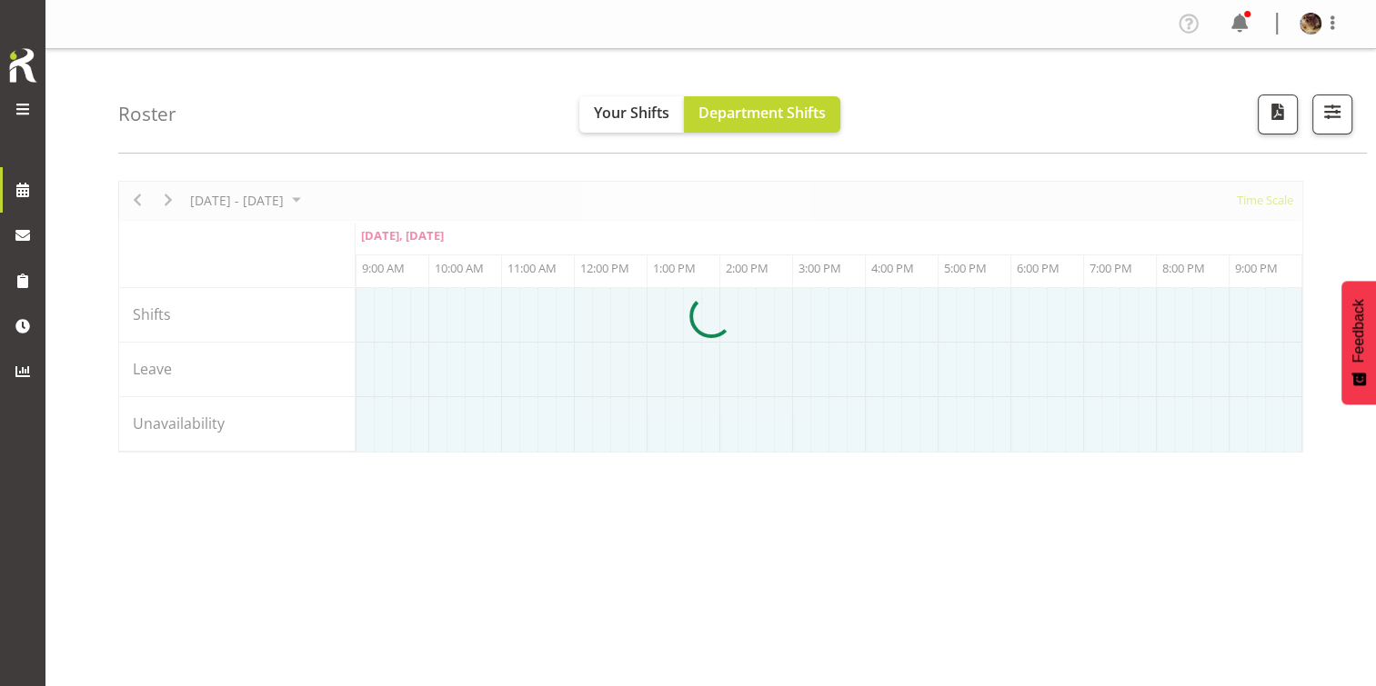
click at [1331, 25] on span at bounding box center [1332, 23] width 22 height 22
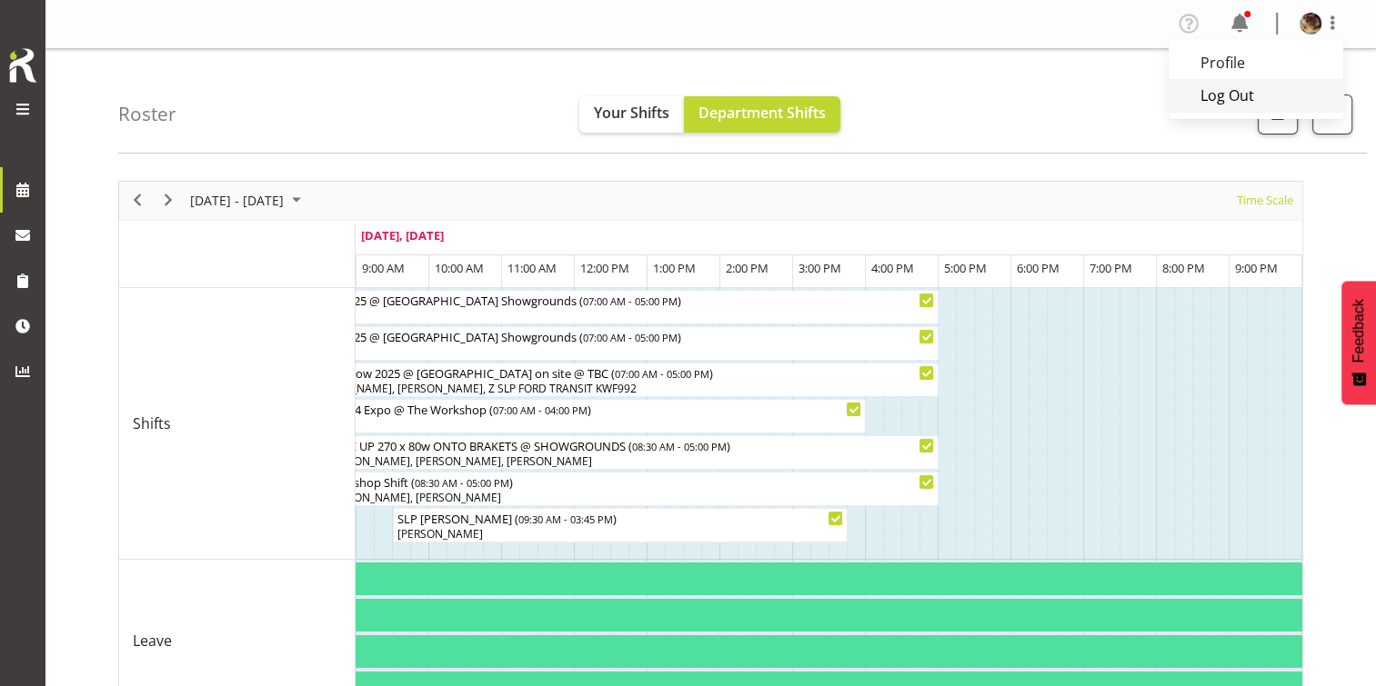
click at [1246, 95] on link "Log Out" at bounding box center [1255, 95] width 175 height 33
